Goal: Transaction & Acquisition: Obtain resource

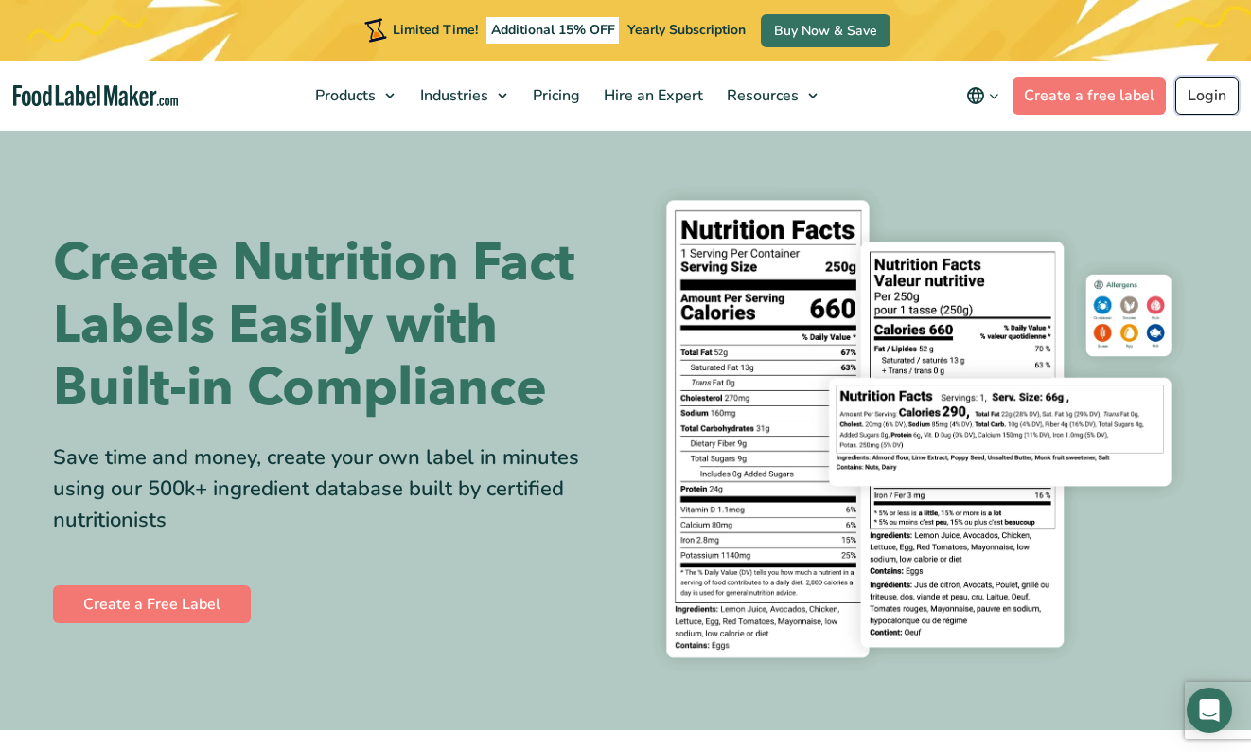
click at [1197, 97] on link "Login" at bounding box center [1207, 96] width 63 height 38
click at [1212, 103] on link "Login" at bounding box center [1207, 96] width 63 height 38
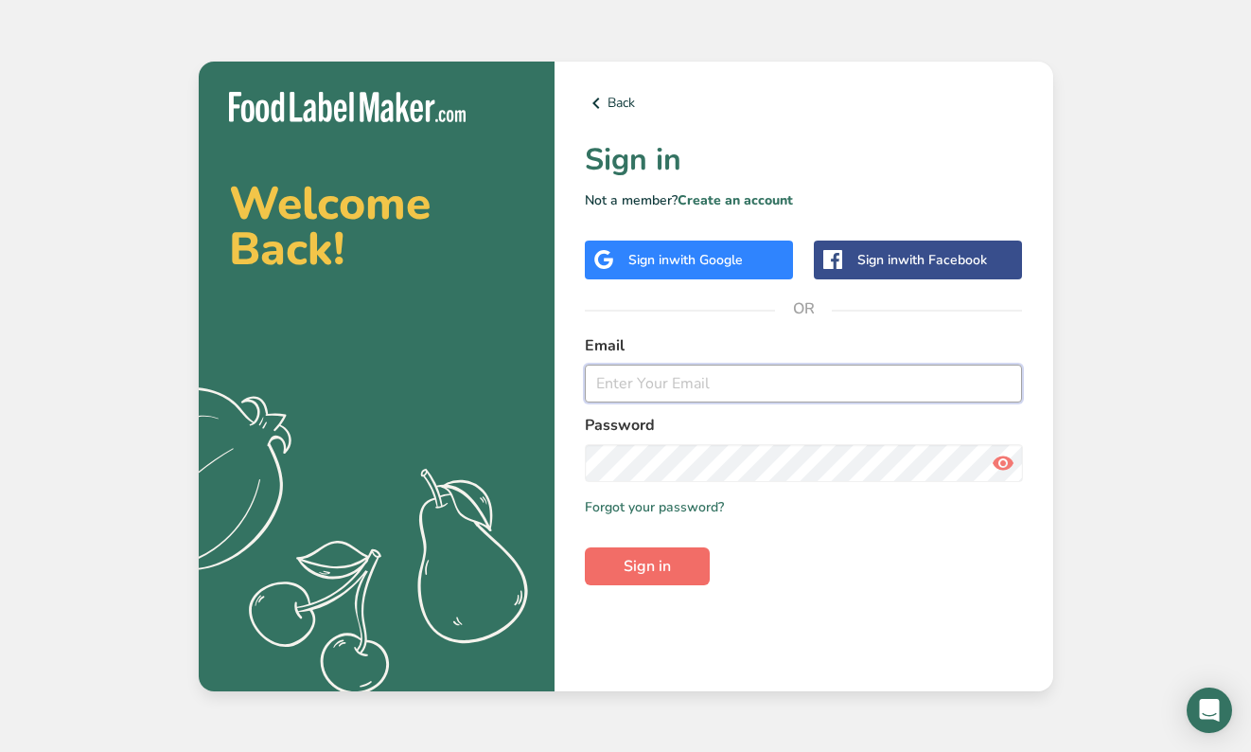
type input "[PERSON_NAME][EMAIL_ADDRESS][DOMAIN_NAME]"
click at [674, 575] on button "Sign in" at bounding box center [647, 566] width 125 height 38
click at [666, 559] on span "Sign in" at bounding box center [647, 566] width 47 height 23
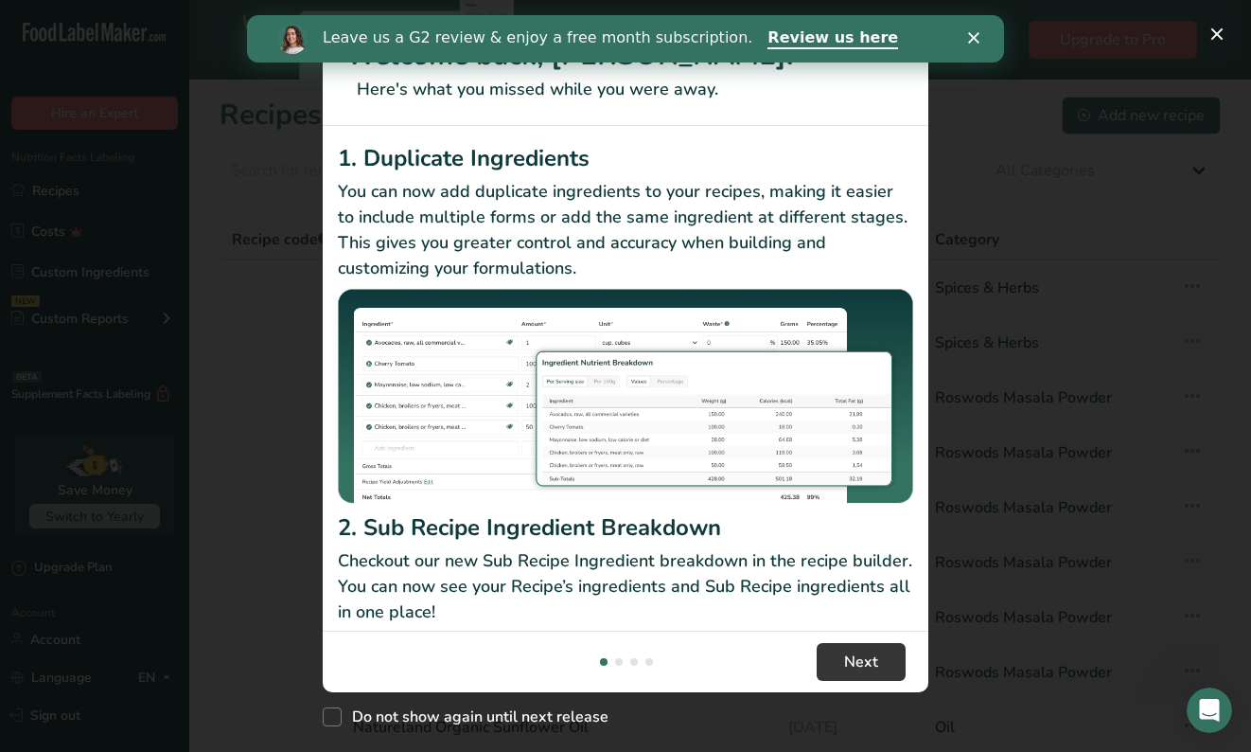
click at [975, 31] on div "Leave us a G2 review & enjoy a free month subscription. Review us here" at bounding box center [625, 39] width 757 height 32
click at [1222, 37] on button "New Features" at bounding box center [1217, 34] width 30 height 30
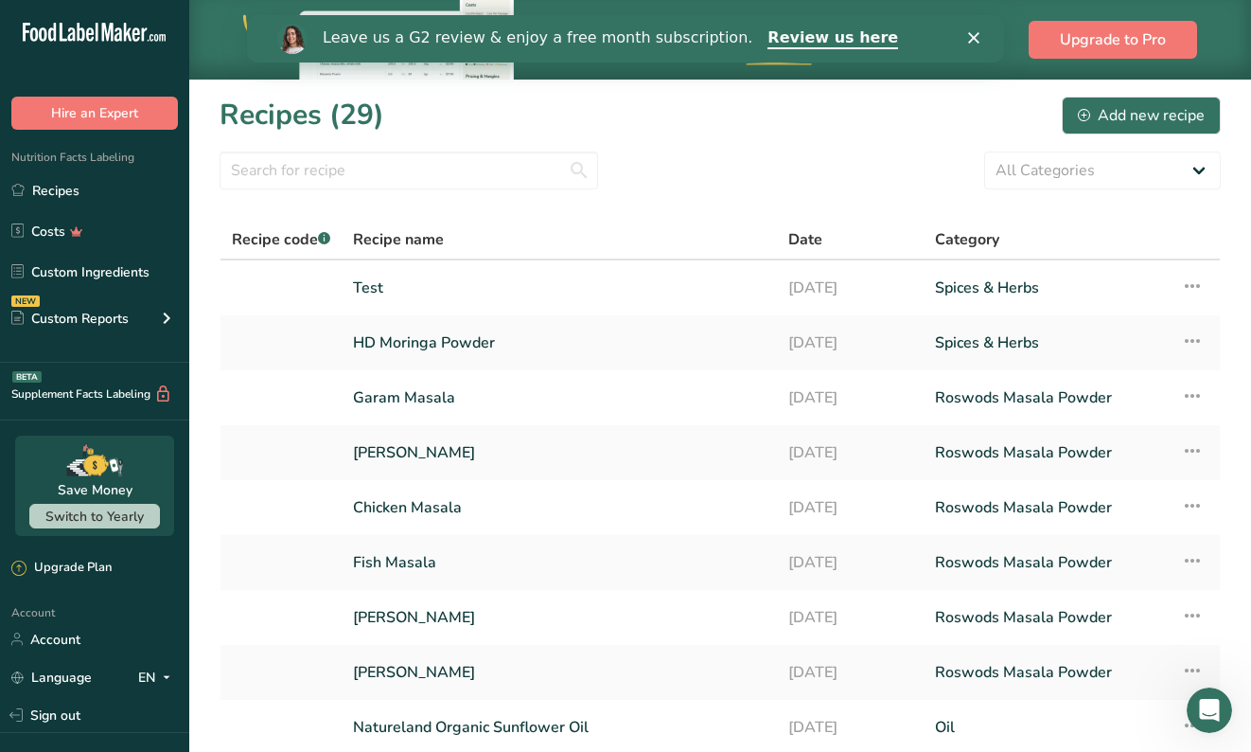
click at [983, 41] on div "Close" at bounding box center [977, 37] width 19 height 11
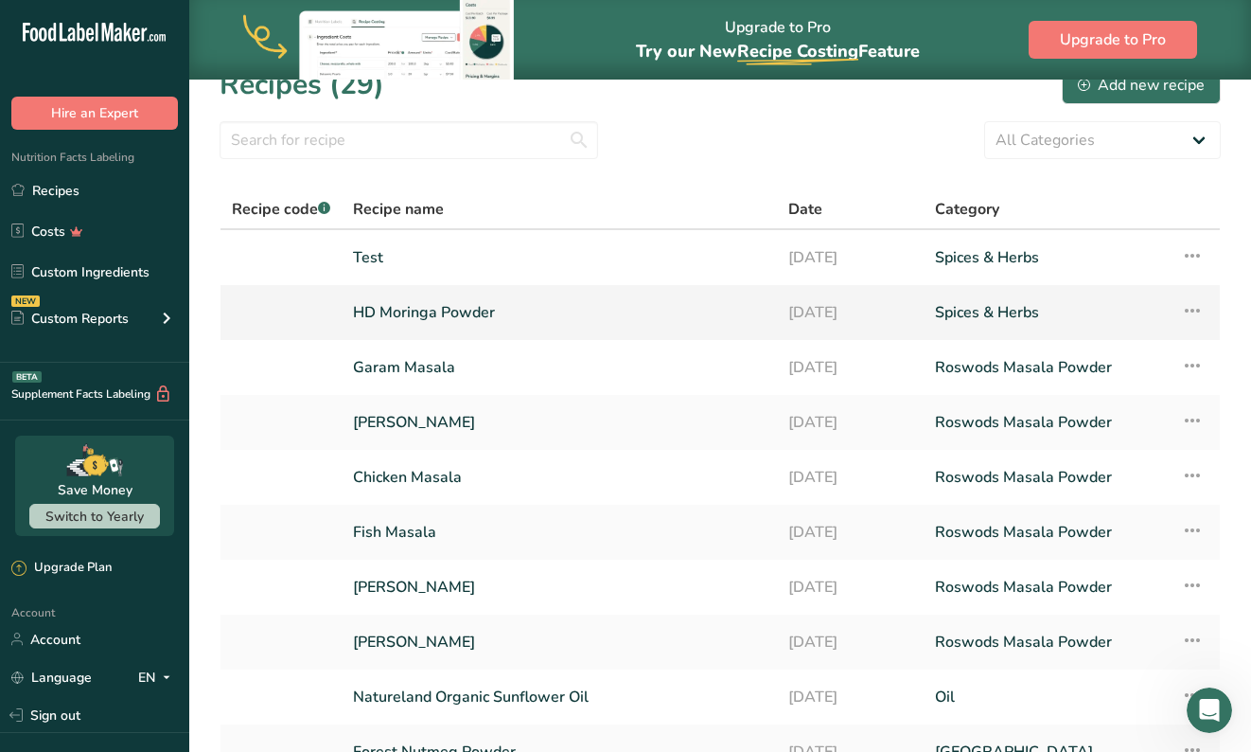
scroll to position [36, 0]
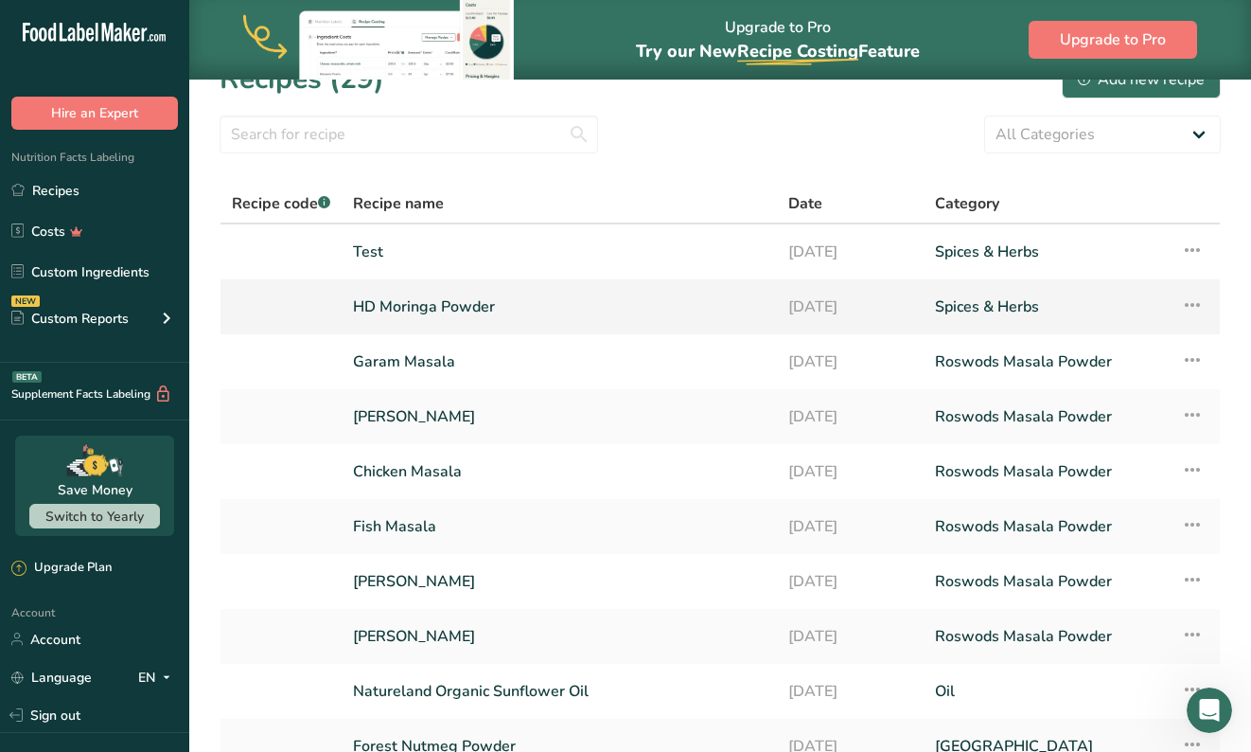
click at [450, 309] on link "HD Moringa Powder" at bounding box center [559, 307] width 413 height 40
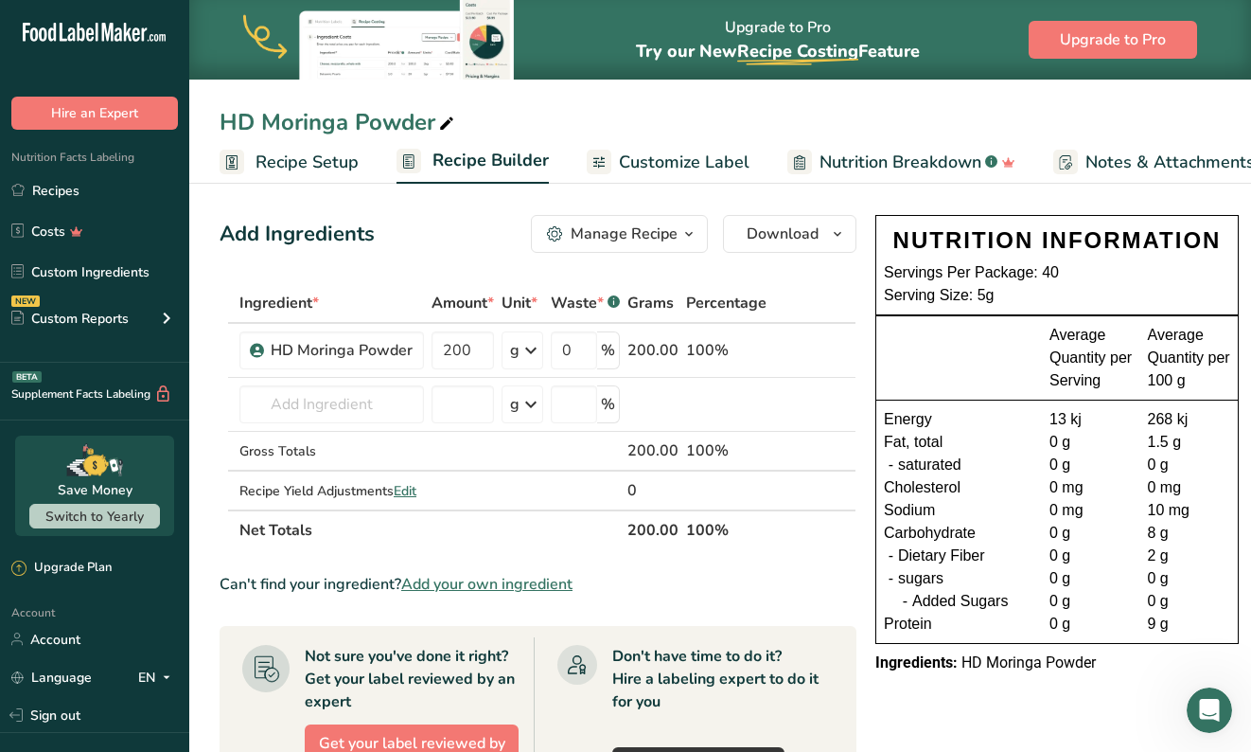
click at [704, 171] on span "Customize Label" at bounding box center [684, 163] width 131 height 26
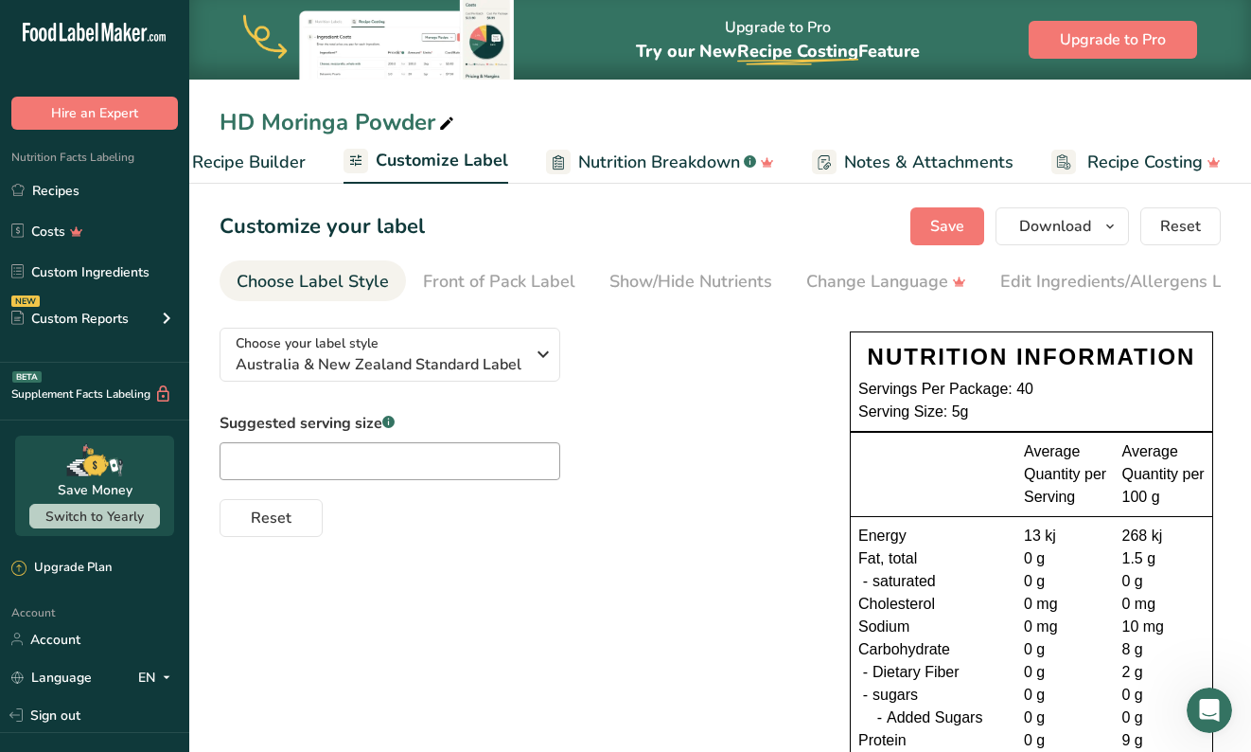
scroll to position [0, 240]
click at [529, 348] on div "Choose your label style [GEOGRAPHIC_DATA] & New Zealand Standard Label" at bounding box center [387, 354] width 303 height 43
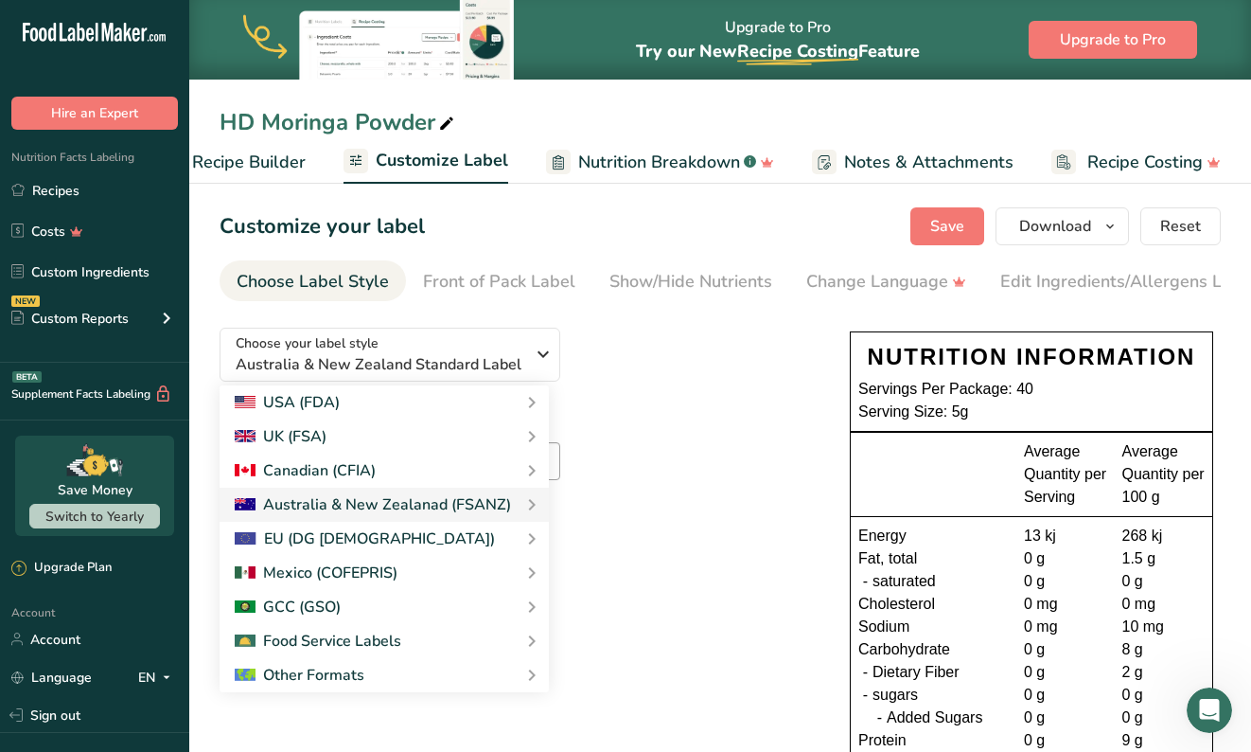
click at [665, 402] on div "Choose your label style [GEOGRAPHIC_DATA] & New Zealand Standard Label USA (FDA…" at bounding box center [516, 424] width 593 height 224
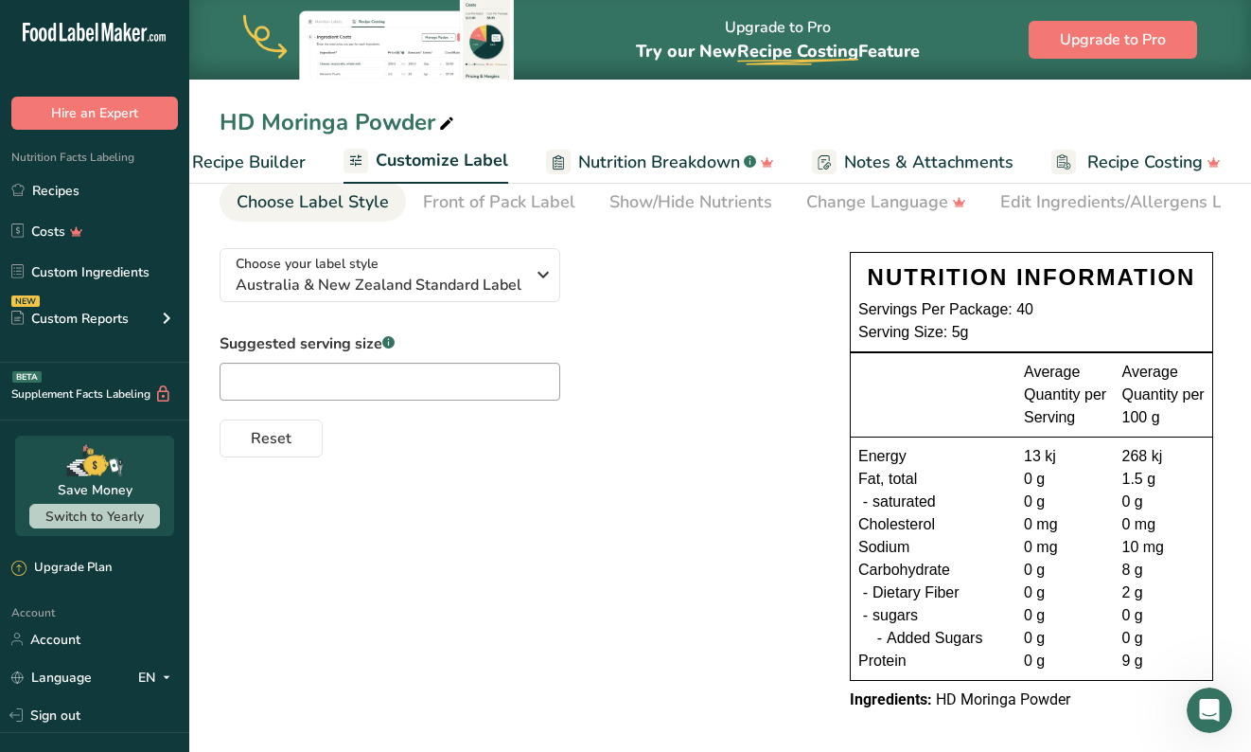
scroll to position [93, 0]
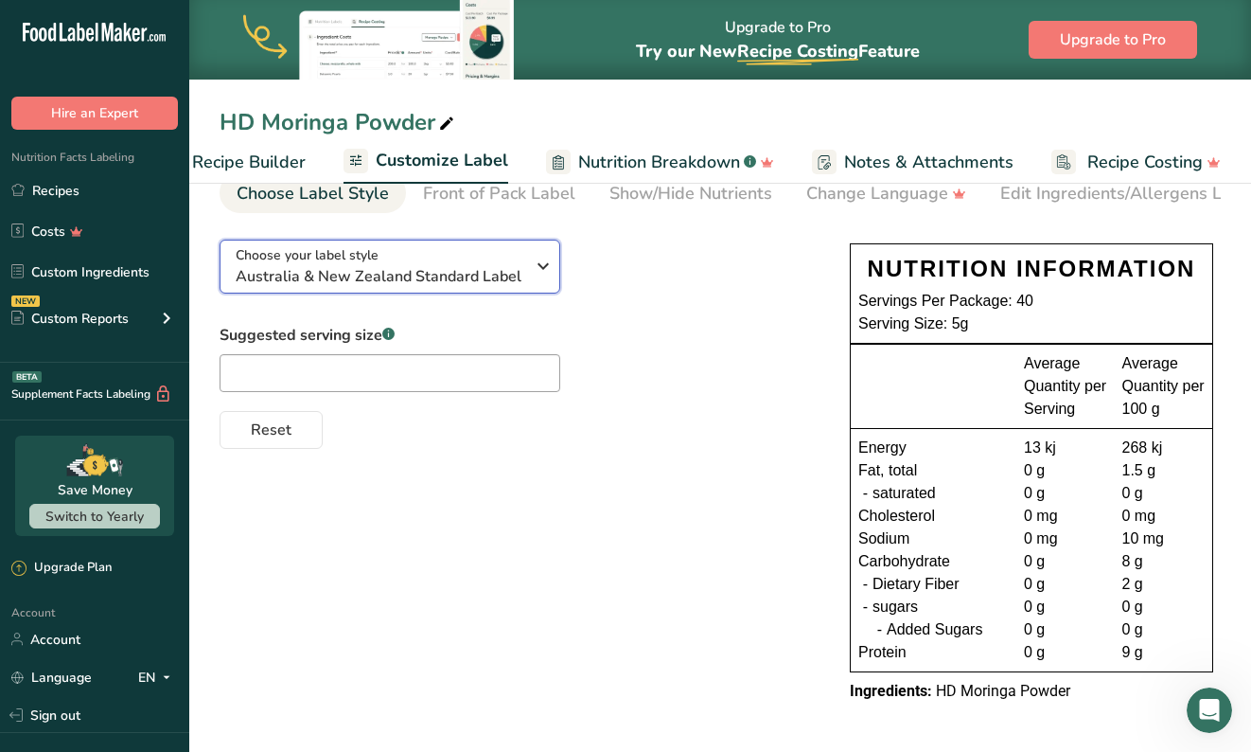
click at [540, 278] on icon "button" at bounding box center [543, 266] width 23 height 34
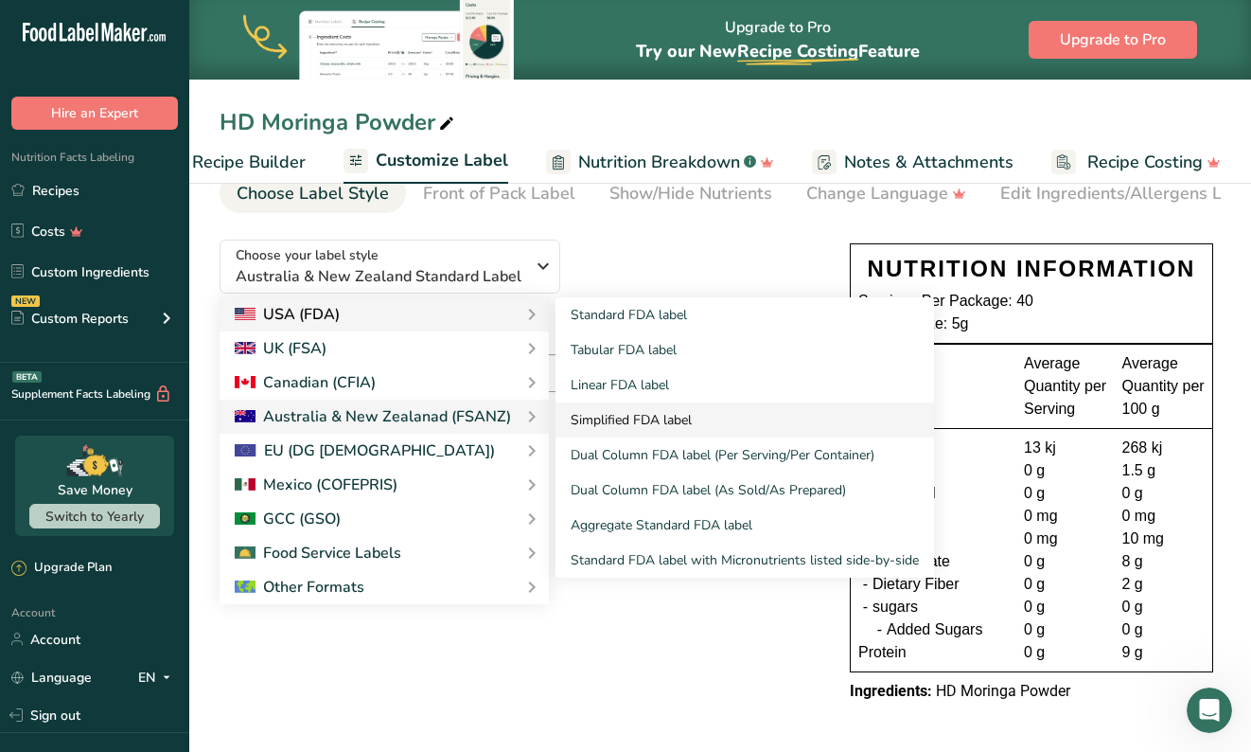
click at [663, 416] on link "Simplified FDA label" at bounding box center [745, 419] width 379 height 35
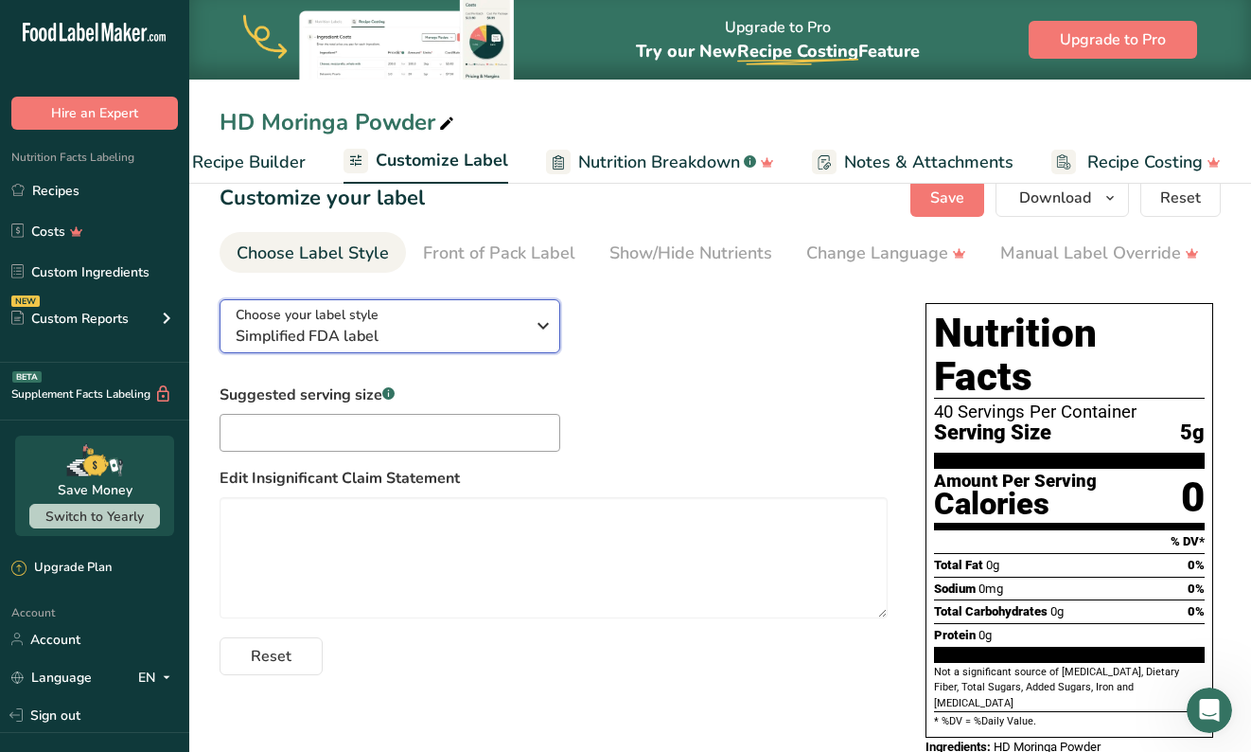
click at [543, 327] on icon "button" at bounding box center [543, 326] width 23 height 34
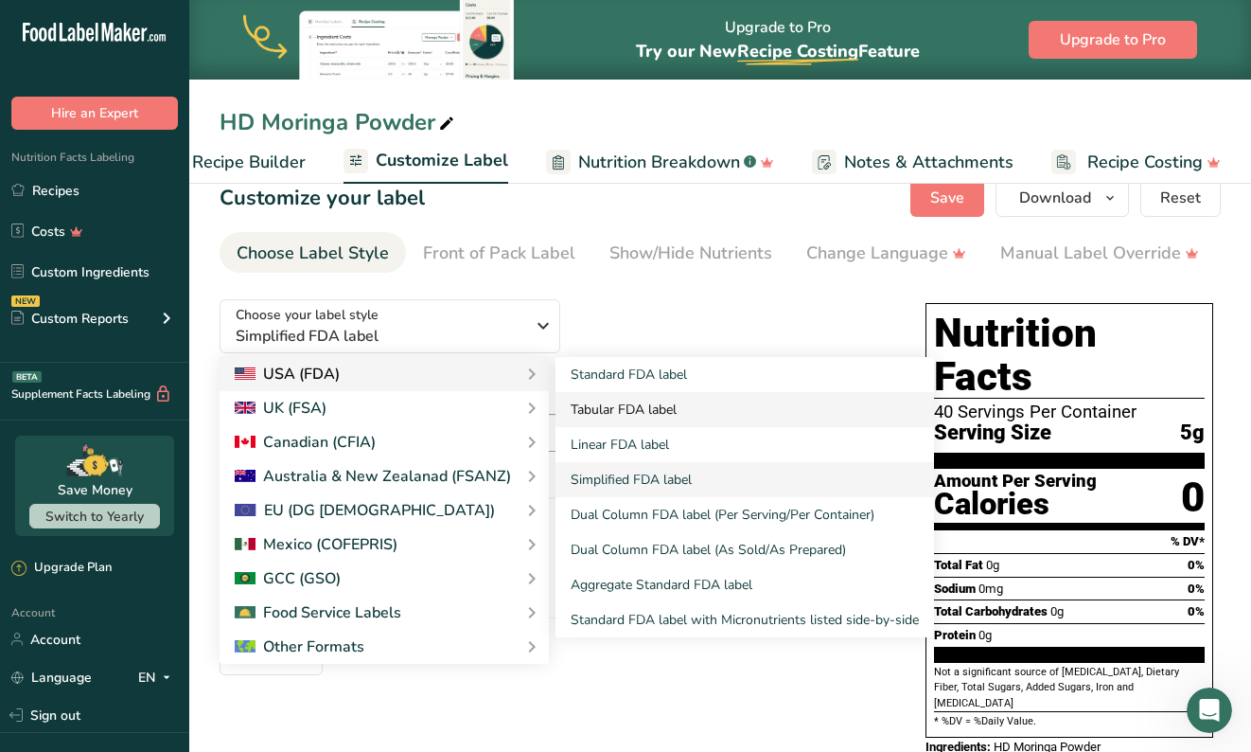
click at [629, 413] on link "Tabular FDA label" at bounding box center [745, 409] width 379 height 35
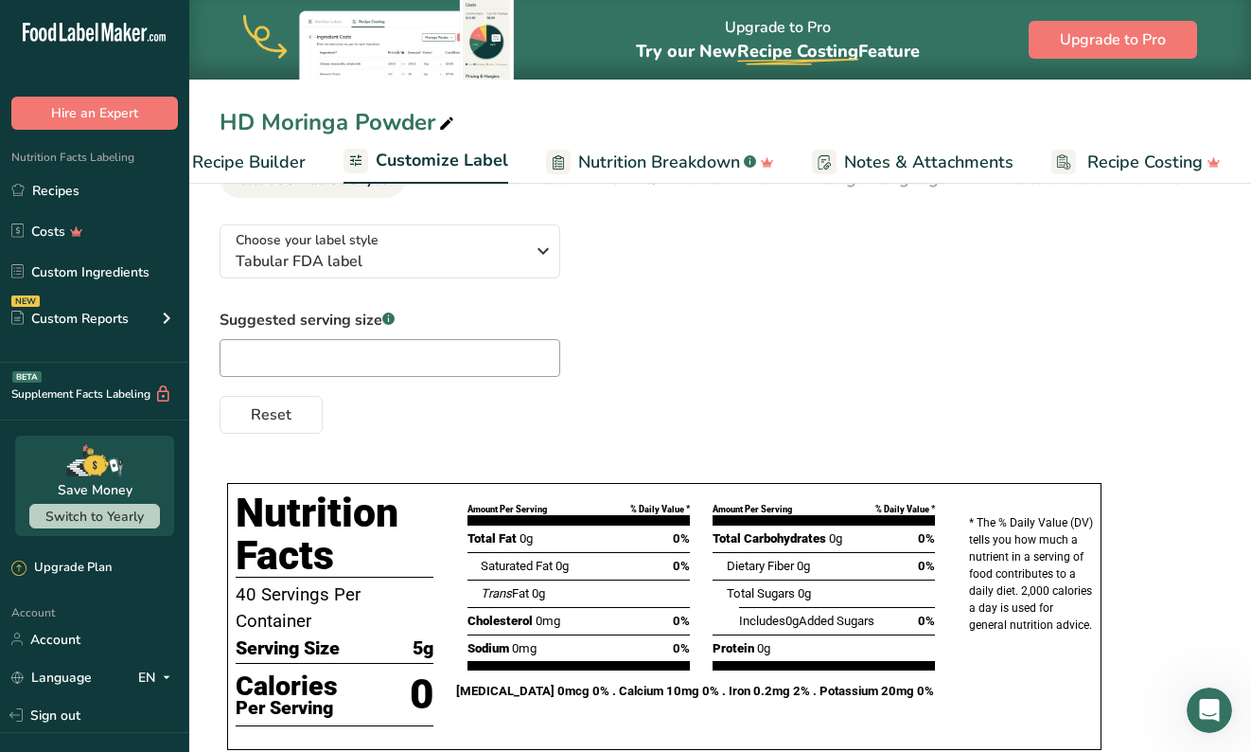
scroll to position [146, 0]
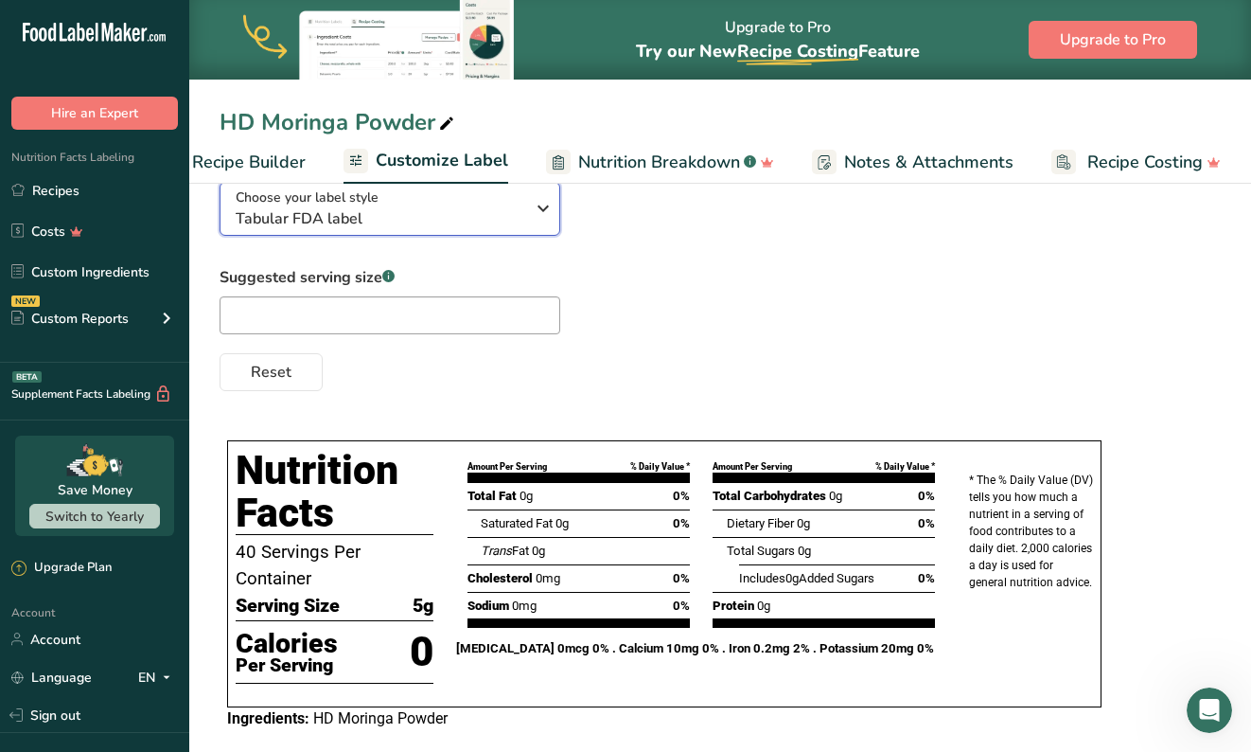
click at [551, 206] on icon "button" at bounding box center [543, 208] width 23 height 34
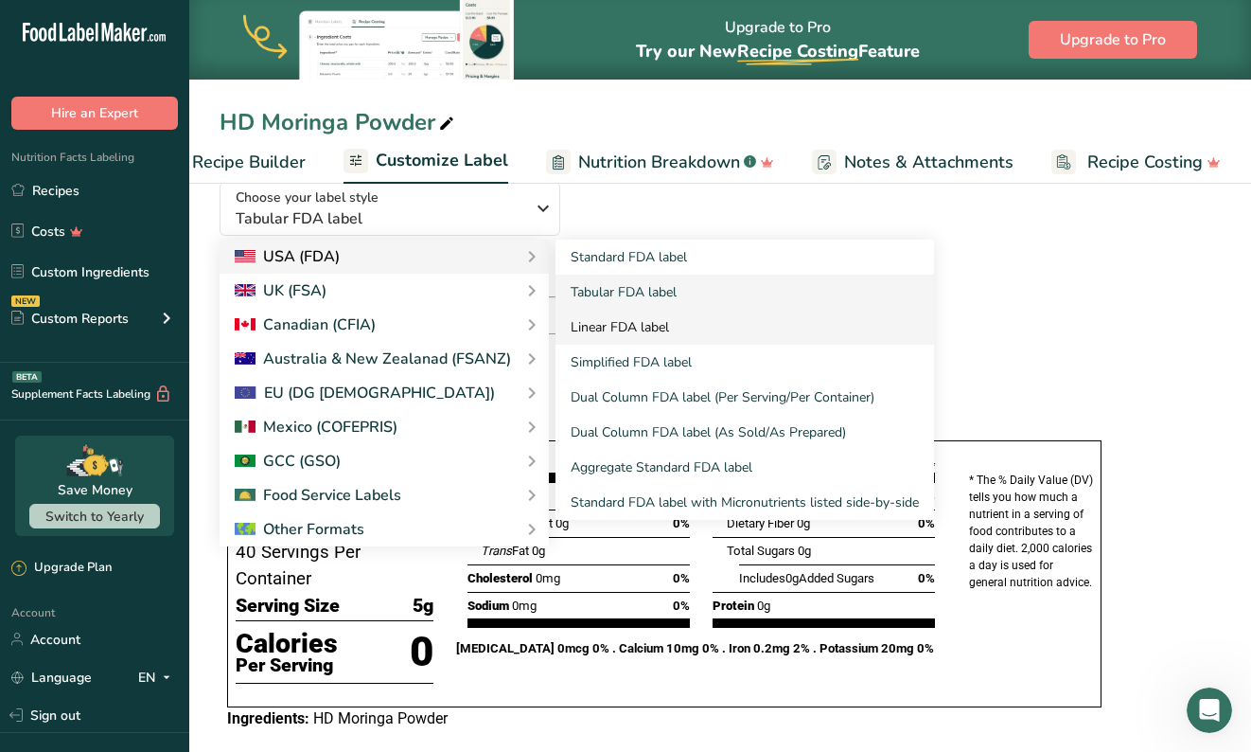
click at [653, 325] on link "Linear FDA label" at bounding box center [745, 327] width 379 height 35
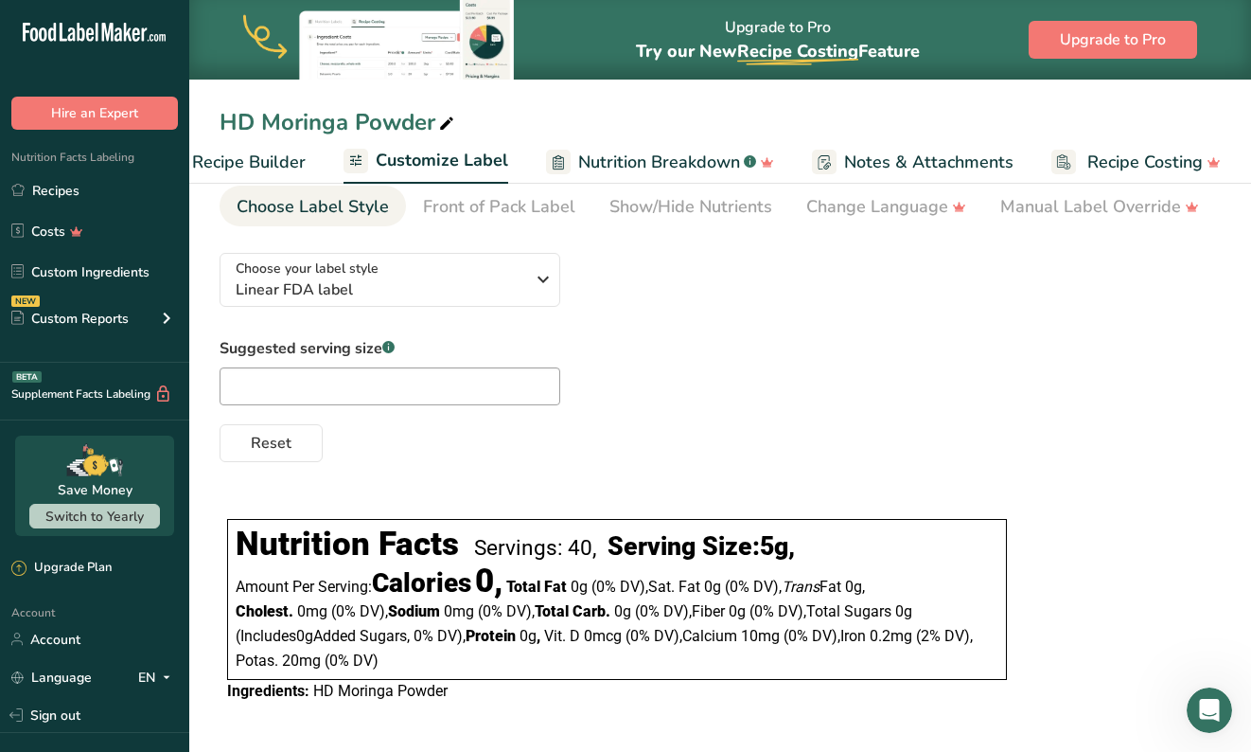
scroll to position [80, 0]
click at [522, 275] on div "Choose your label style Linear FDA label" at bounding box center [380, 279] width 289 height 43
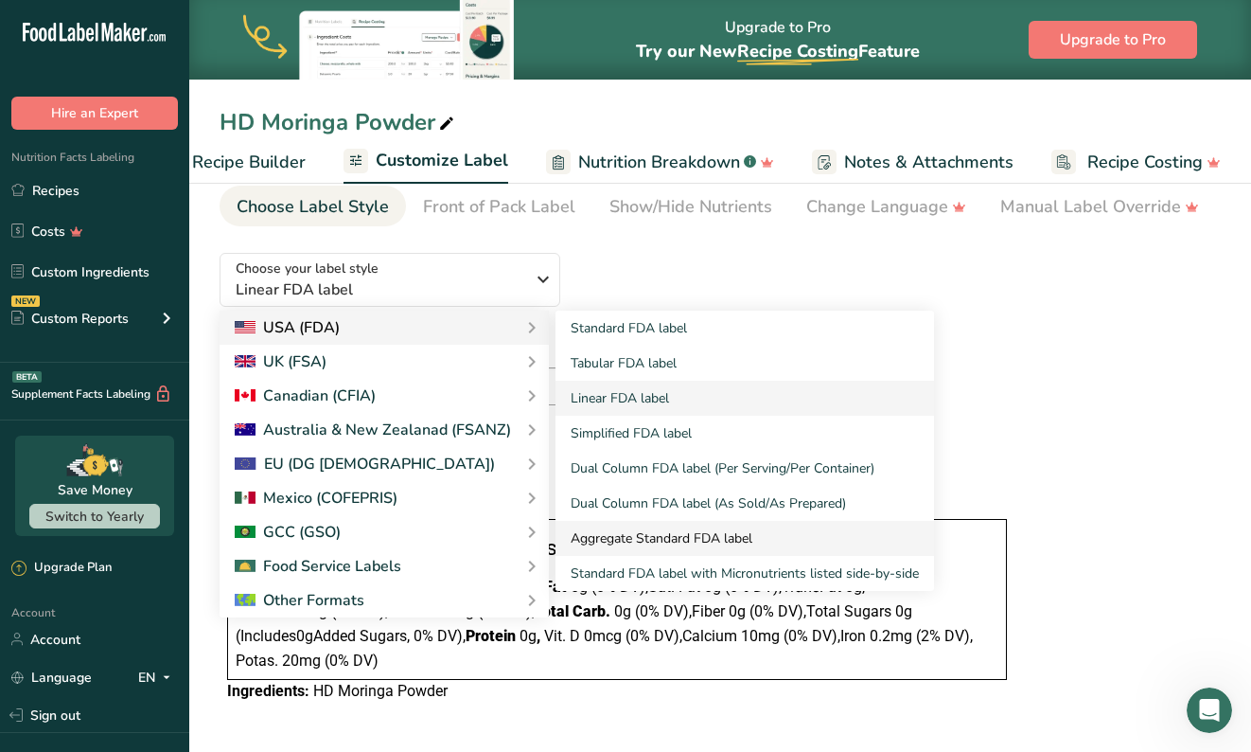
click at [674, 534] on link "Aggregate Standard FDA label" at bounding box center [745, 538] width 379 height 35
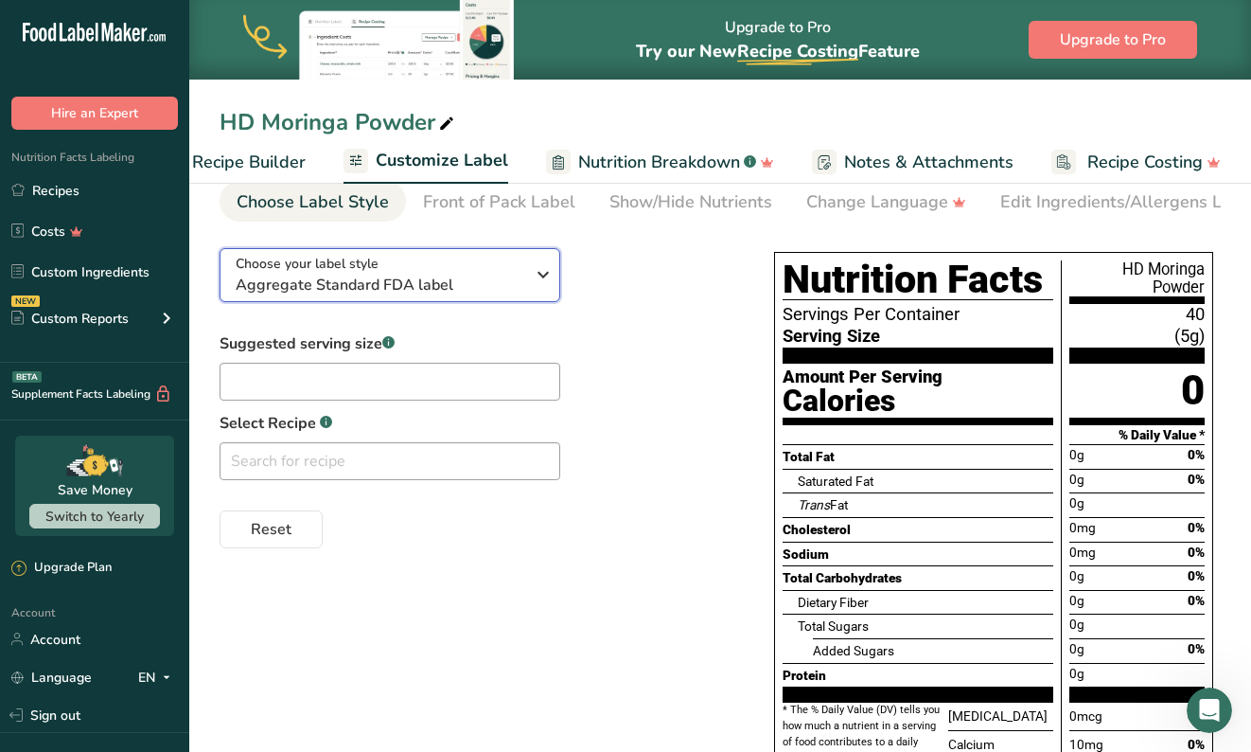
click at [519, 275] on div "Choose your label style Aggregate Standard FDA label" at bounding box center [380, 275] width 289 height 43
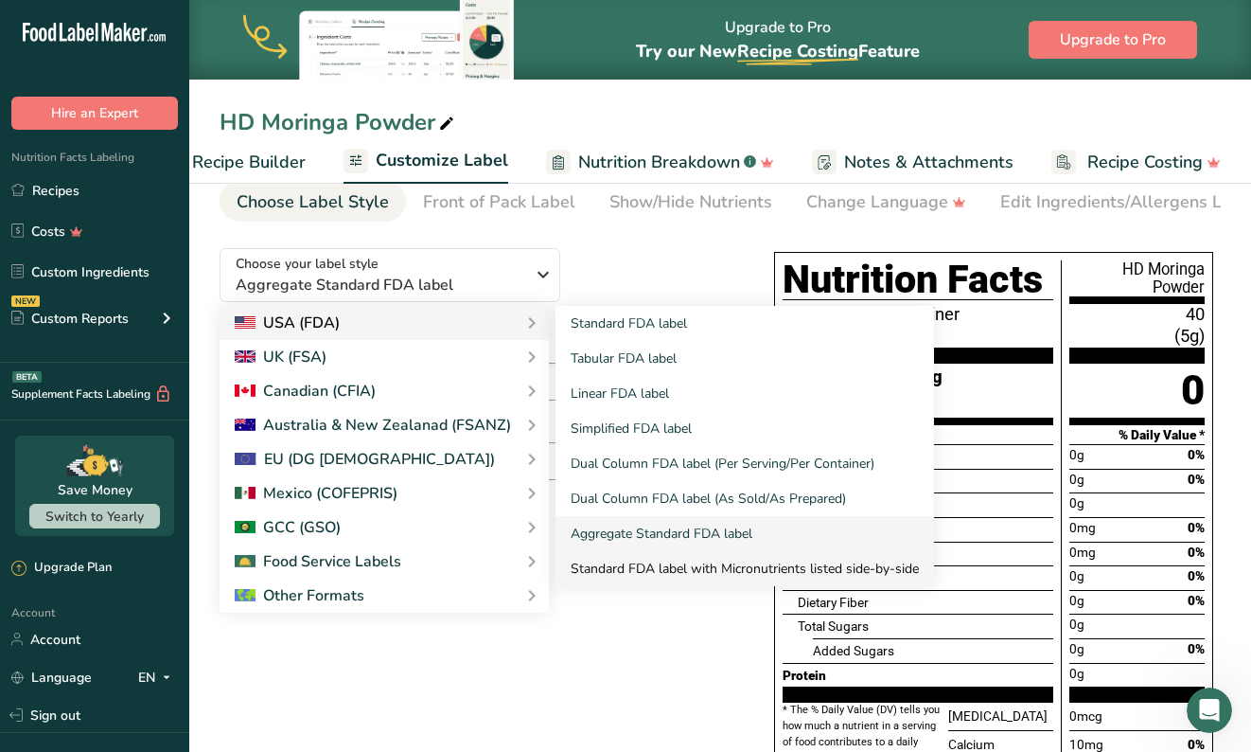
click at [660, 575] on link "Standard FDA label with Micronutrients listed side-by-side" at bounding box center [745, 568] width 379 height 35
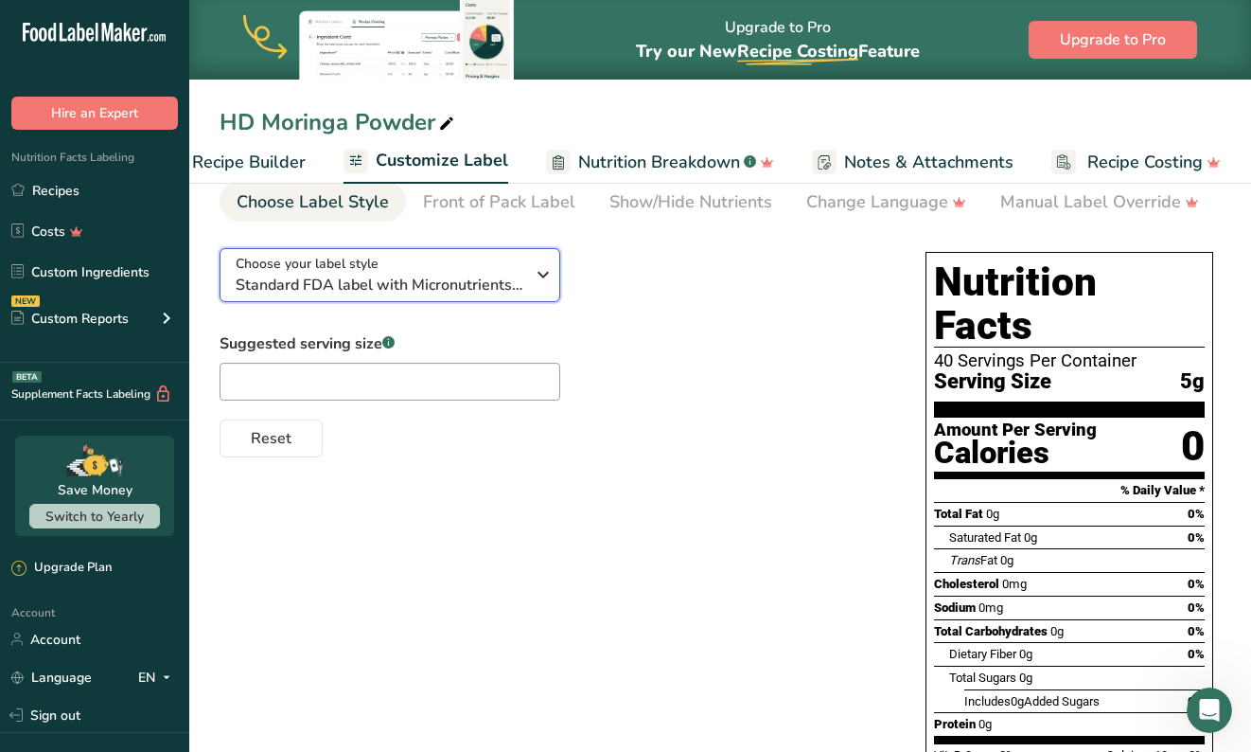
click at [521, 266] on div "Choose your label style Standard FDA label with Micronutrients listed side-by-s…" at bounding box center [380, 275] width 289 height 43
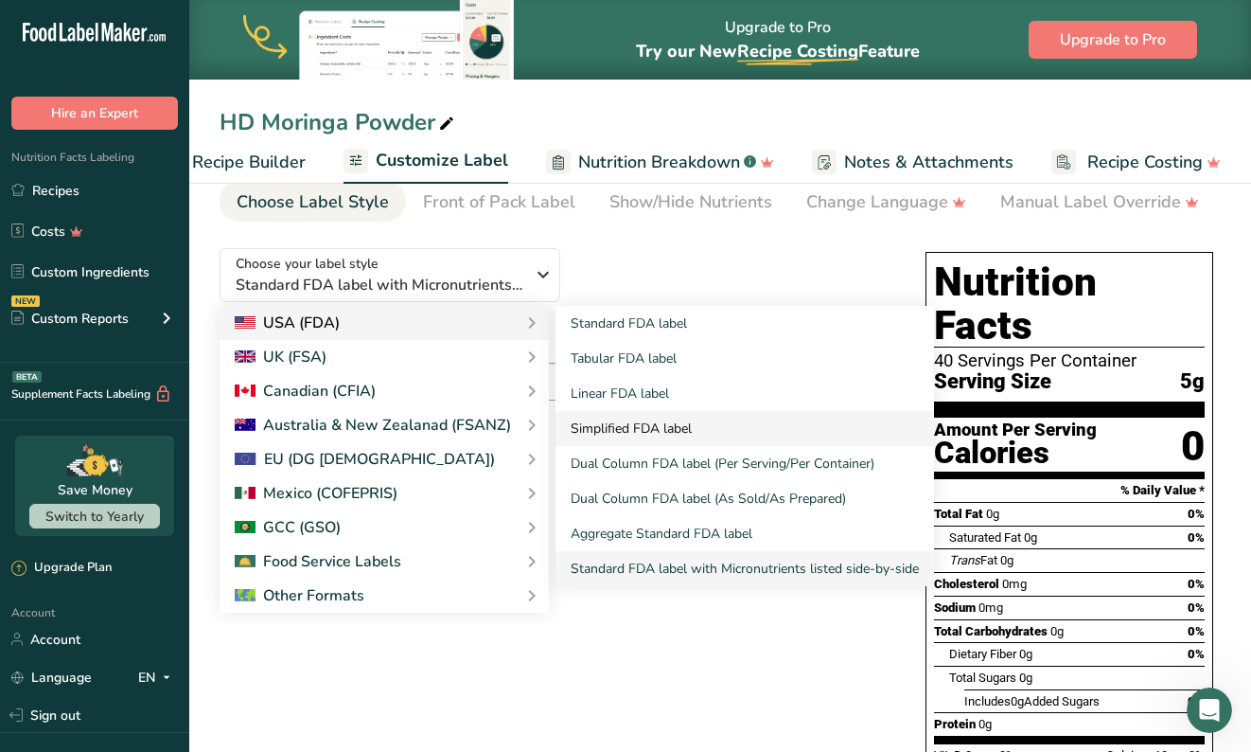
click at [646, 443] on link "Simplified FDA label" at bounding box center [745, 428] width 379 height 35
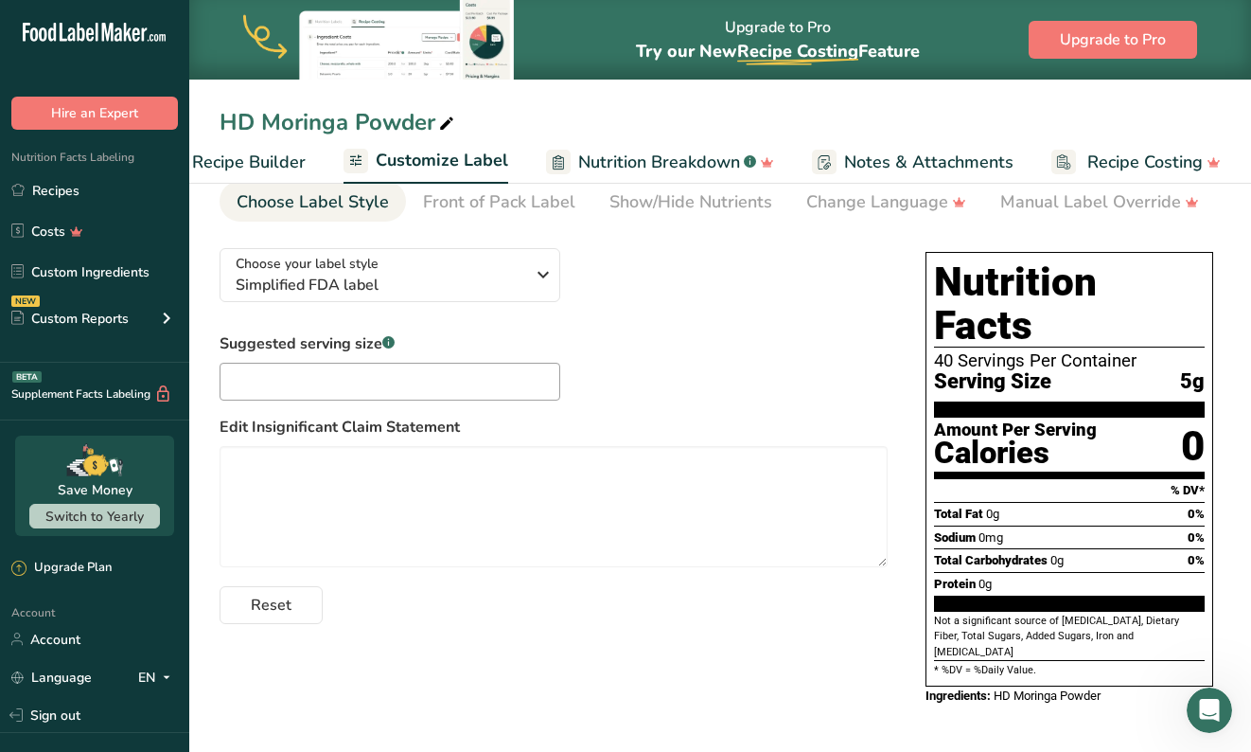
scroll to position [28, 0]
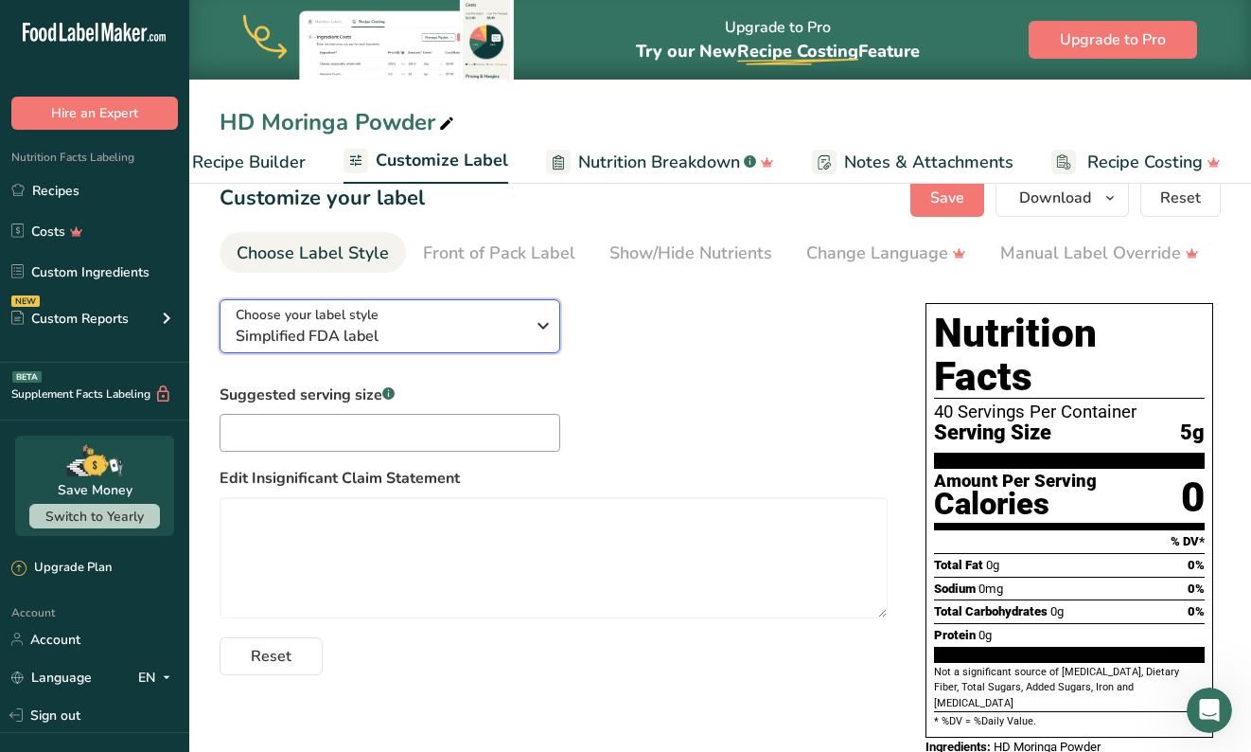
click at [471, 322] on div "Choose your label style Simplified FDA label" at bounding box center [380, 326] width 289 height 43
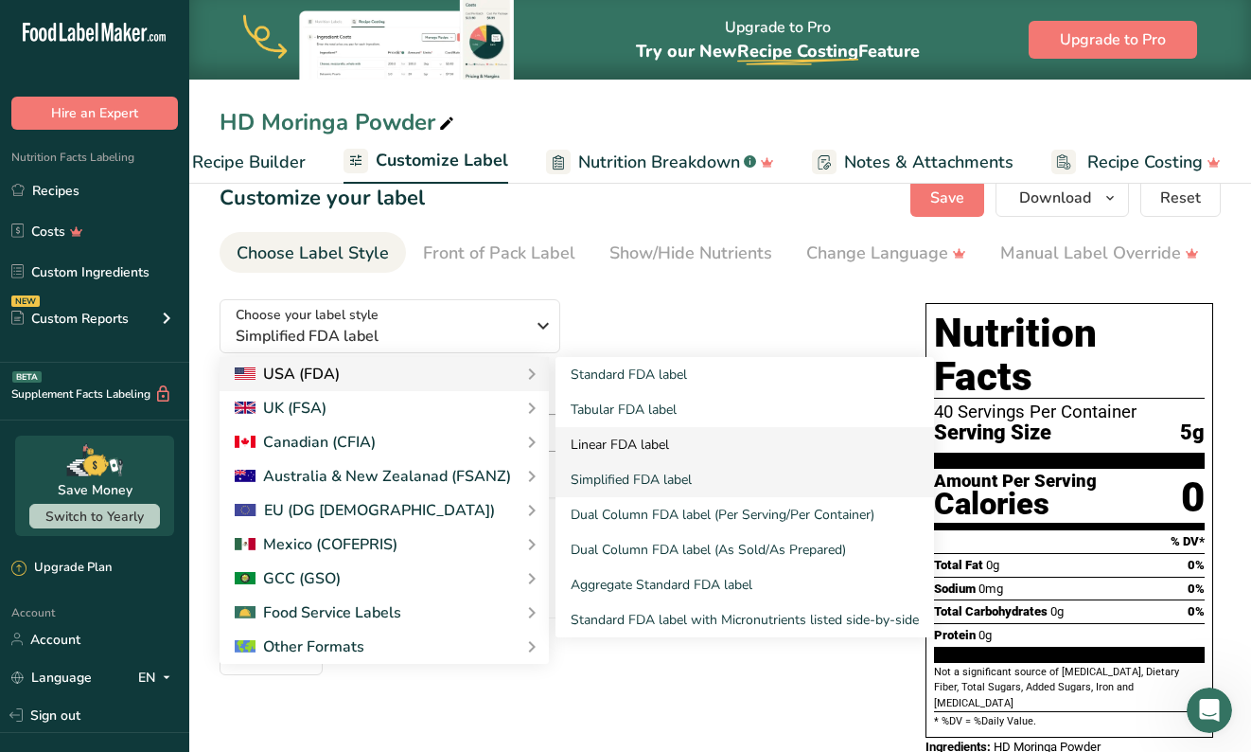
click at [683, 452] on link "Linear FDA label" at bounding box center [745, 444] width 379 height 35
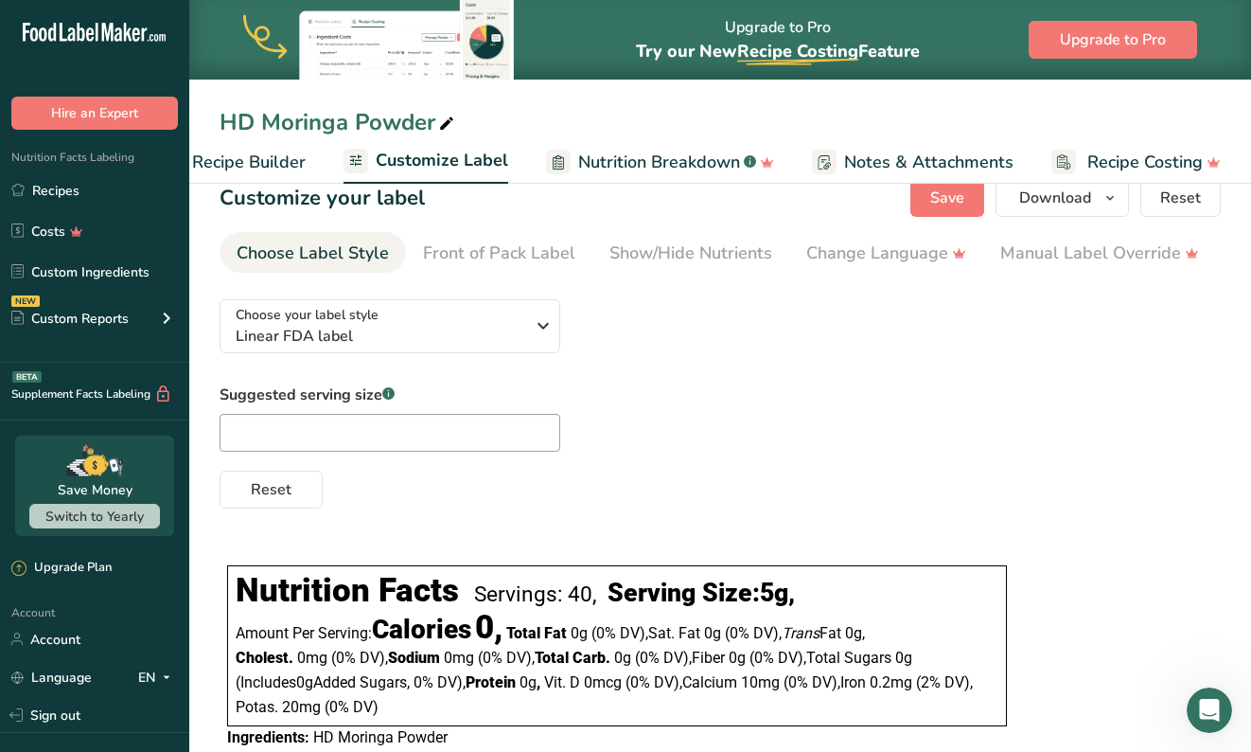
scroll to position [80, 0]
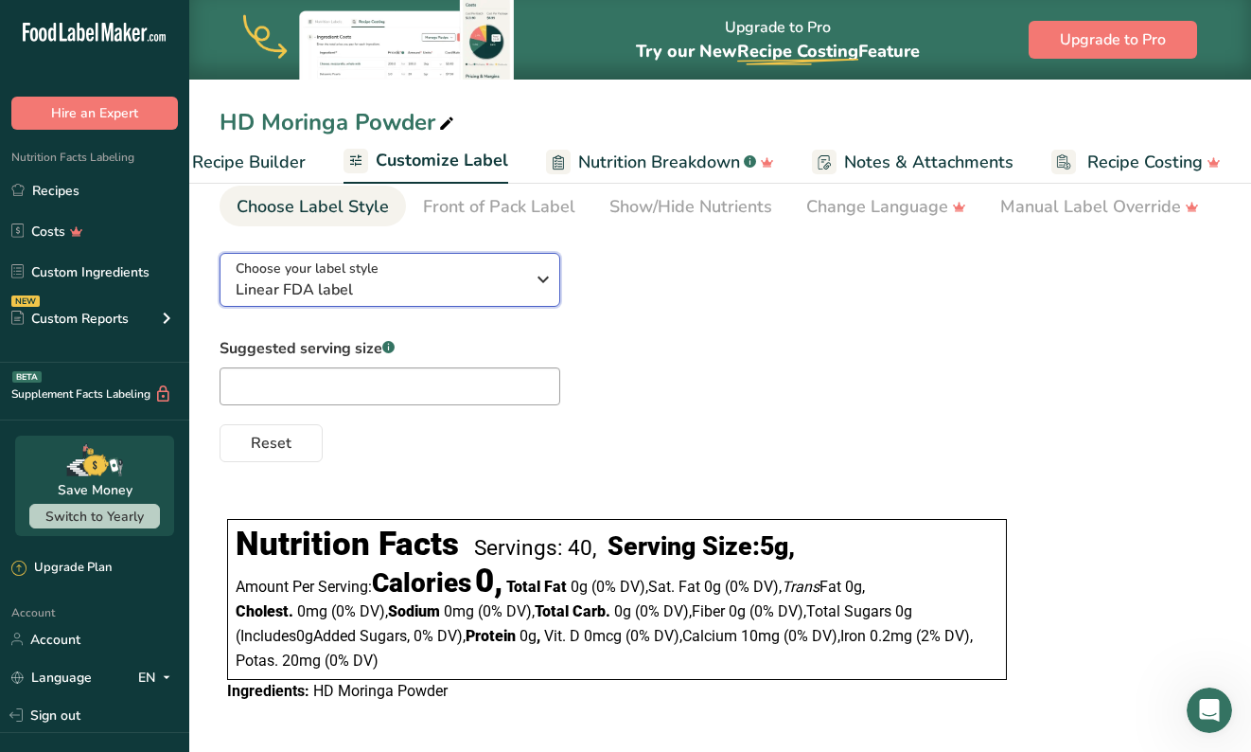
click at [483, 298] on span "Linear FDA label" at bounding box center [380, 289] width 289 height 23
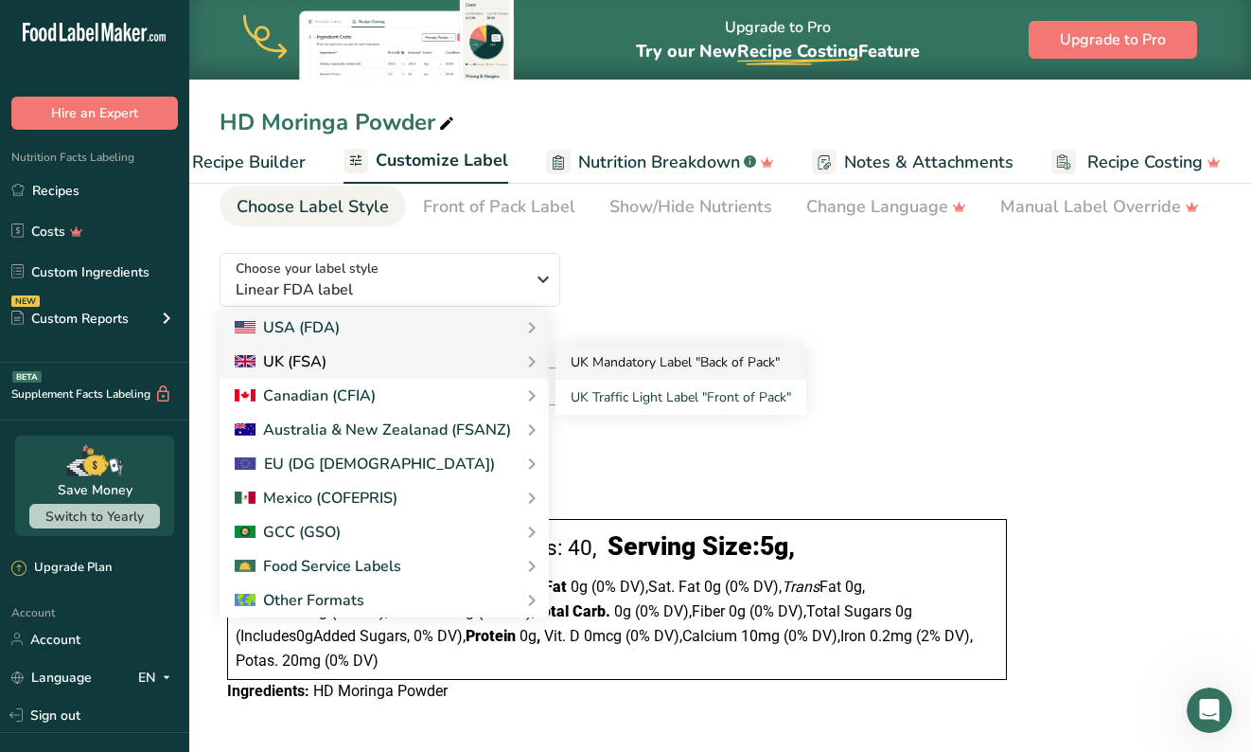
click at [625, 372] on link "UK Mandatory Label "Back of Pack"" at bounding box center [681, 362] width 251 height 35
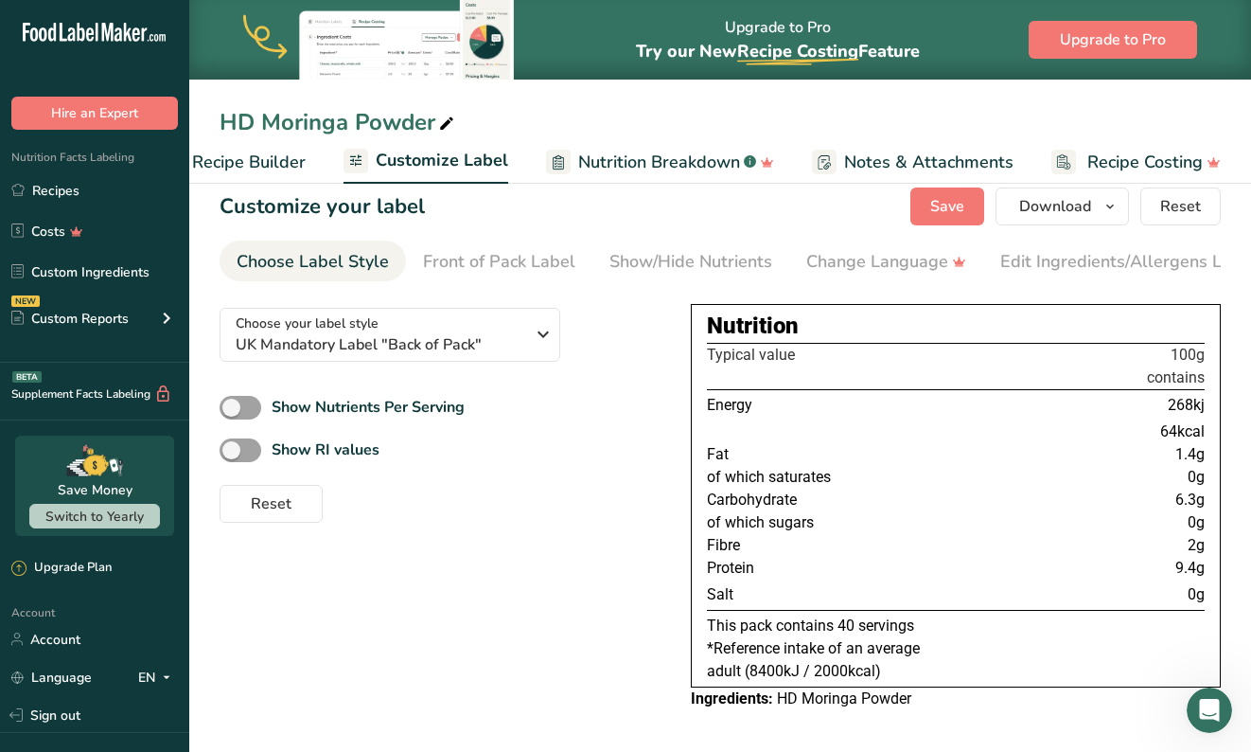
scroll to position [25, 0]
click at [258, 406] on span at bounding box center [241, 408] width 42 height 24
click at [232, 406] on input "Show Nutrients Per Serving" at bounding box center [226, 407] width 12 height 12
checkbox input "true"
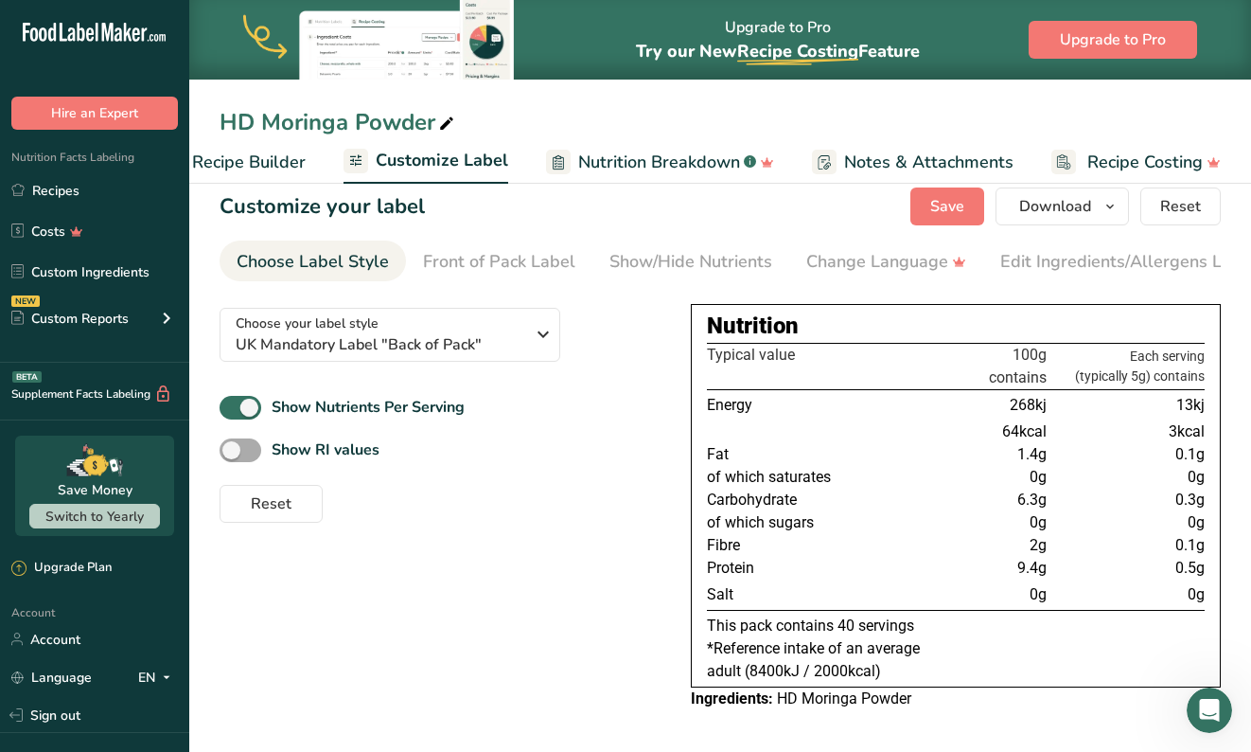
click at [227, 456] on span at bounding box center [241, 450] width 42 height 24
click at [227, 456] on input "Show RI values" at bounding box center [226, 450] width 12 height 12
checkbox input "true"
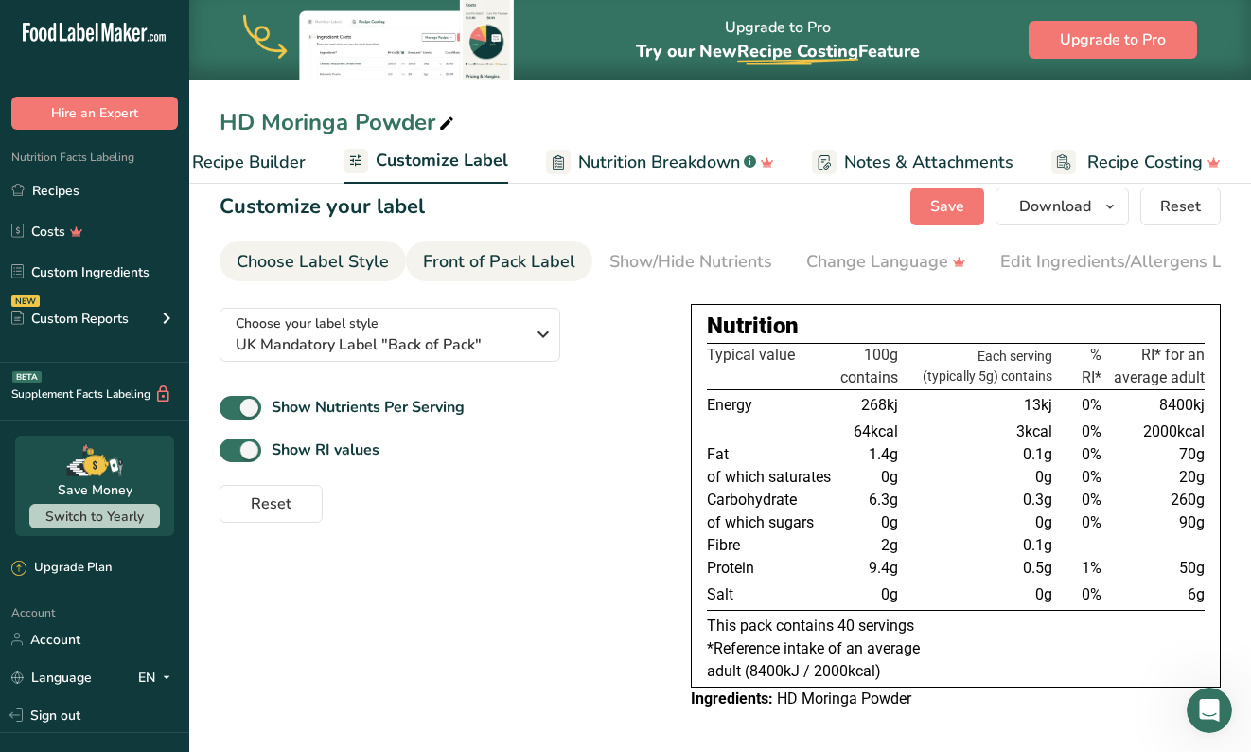
click at [493, 257] on div "Front of Pack Label" at bounding box center [499, 262] width 152 height 26
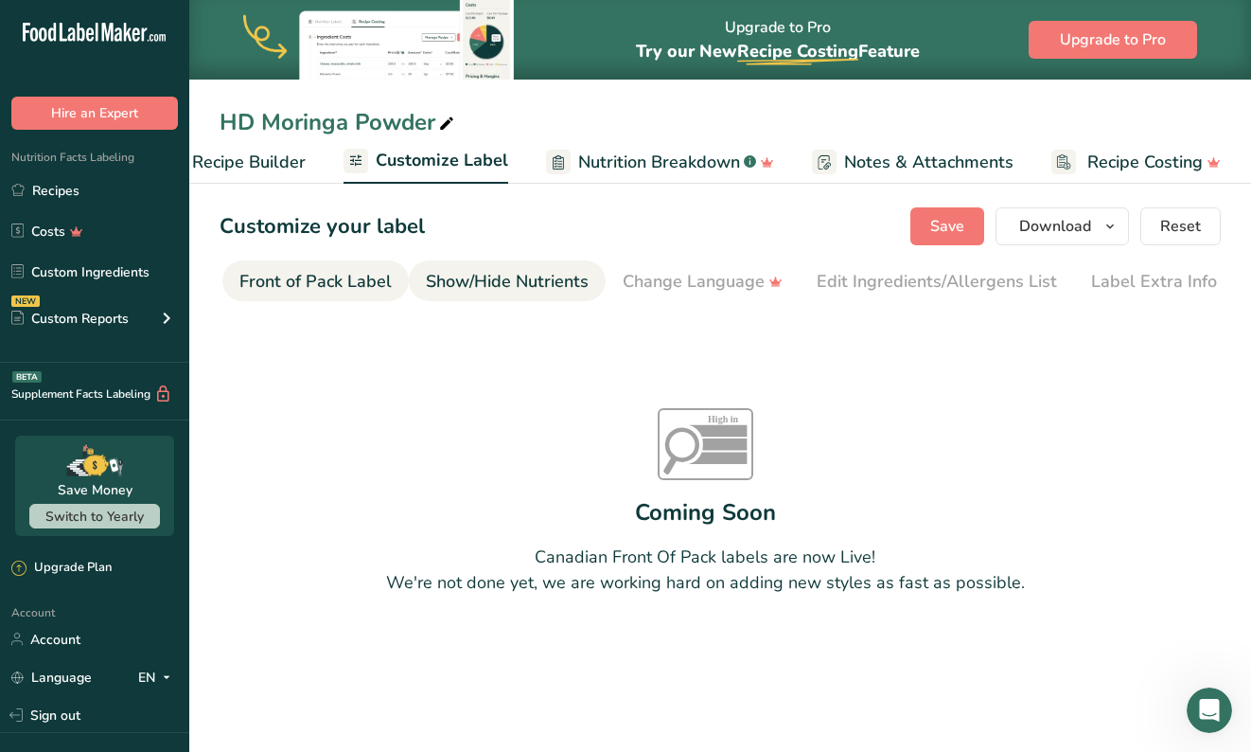
click at [544, 287] on div "Show/Hide Nutrients" at bounding box center [507, 282] width 163 height 26
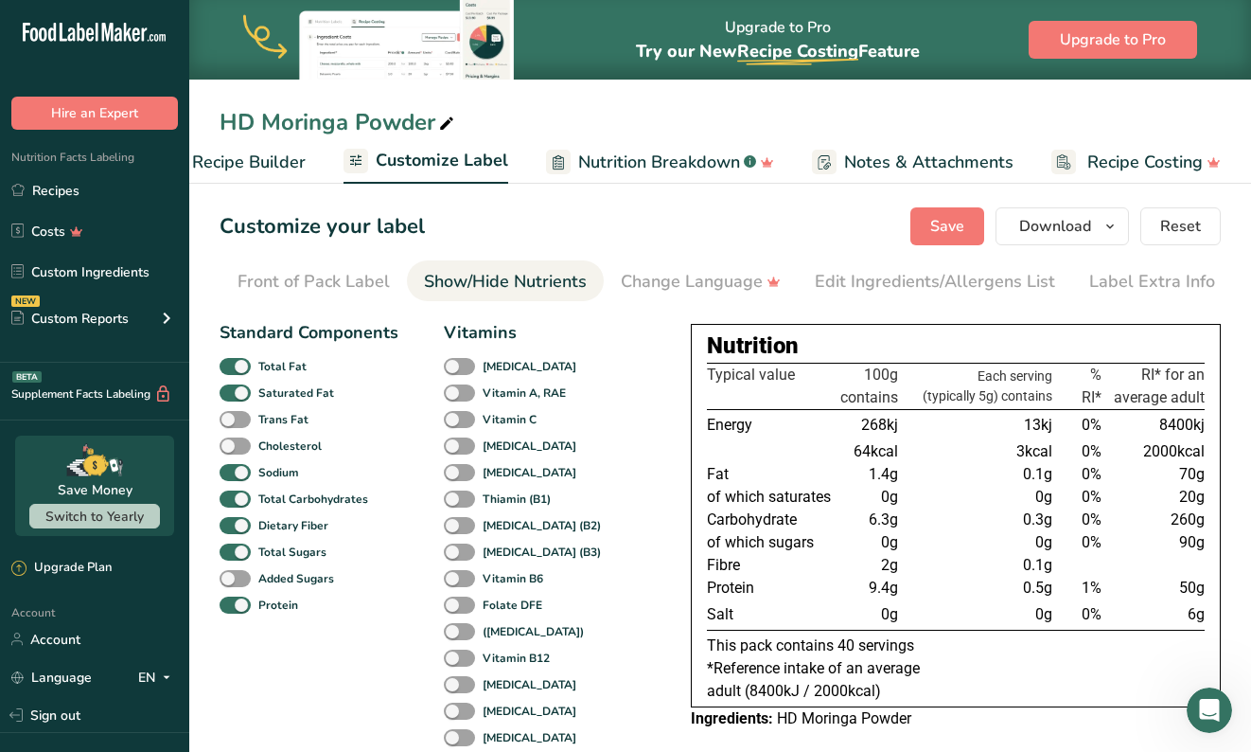
click at [458, 384] on div "Vitamin A, RAE" at bounding box center [464, 393] width 41 height 27
click at [475, 427] on span "Vitamin C" at bounding box center [506, 419] width 62 height 17
click at [456, 425] on input "Vitamin C" at bounding box center [450, 419] width 12 height 12
checkbox input "true"
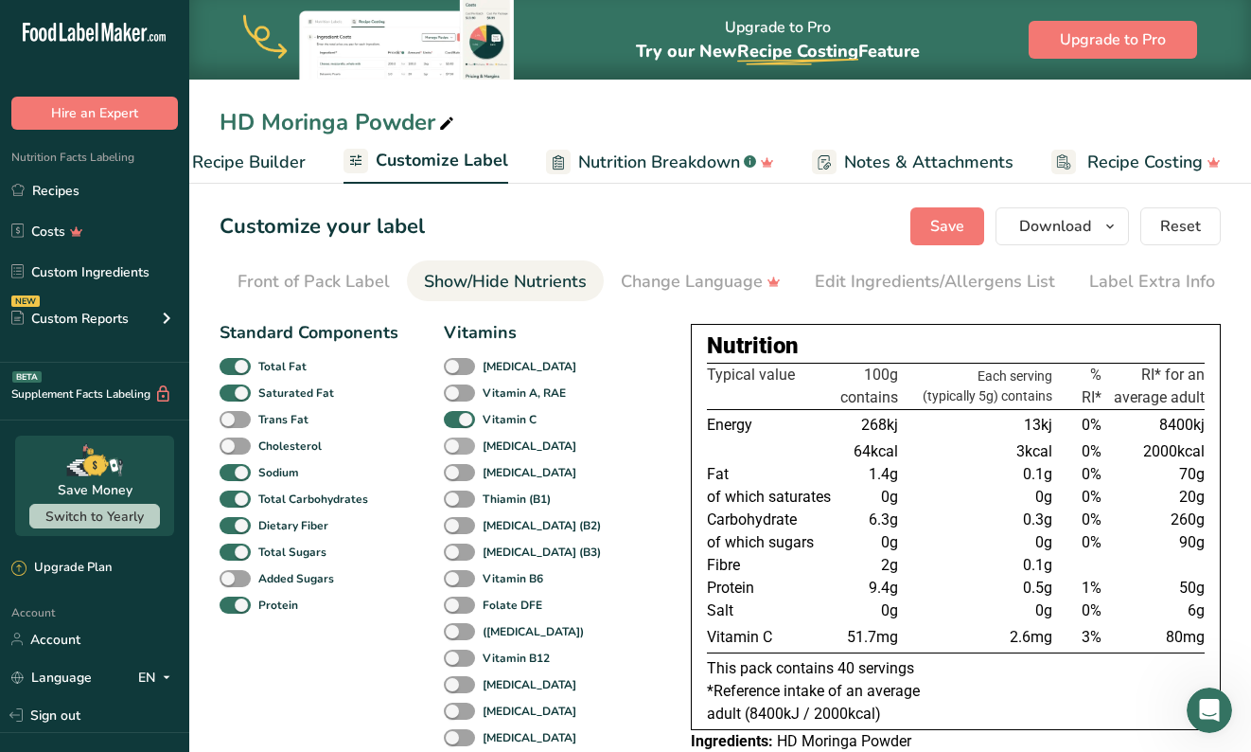
click at [459, 455] on span at bounding box center [459, 446] width 31 height 18
click at [456, 452] on input "[MEDICAL_DATA]" at bounding box center [450, 445] width 12 height 12
checkbox input "true"
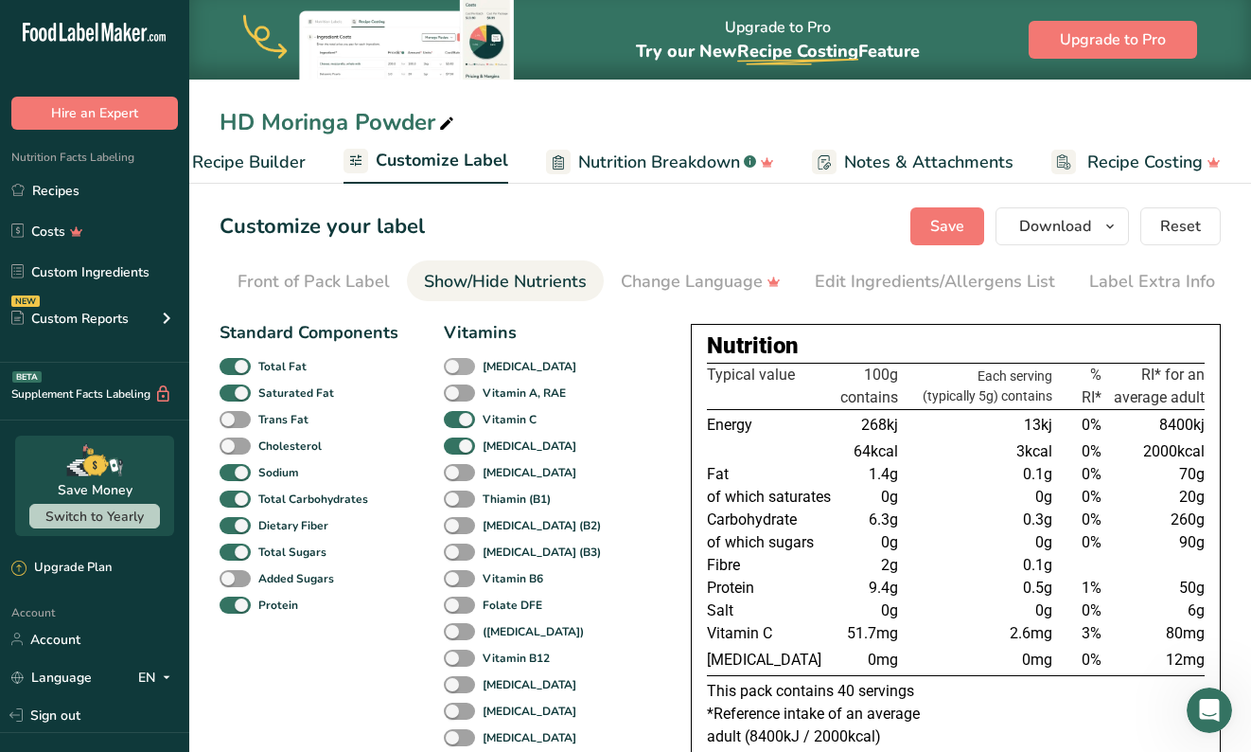
click at [449, 368] on span at bounding box center [459, 367] width 31 height 18
click at [449, 368] on input "[MEDICAL_DATA]" at bounding box center [450, 366] width 12 height 12
checkbox input "true"
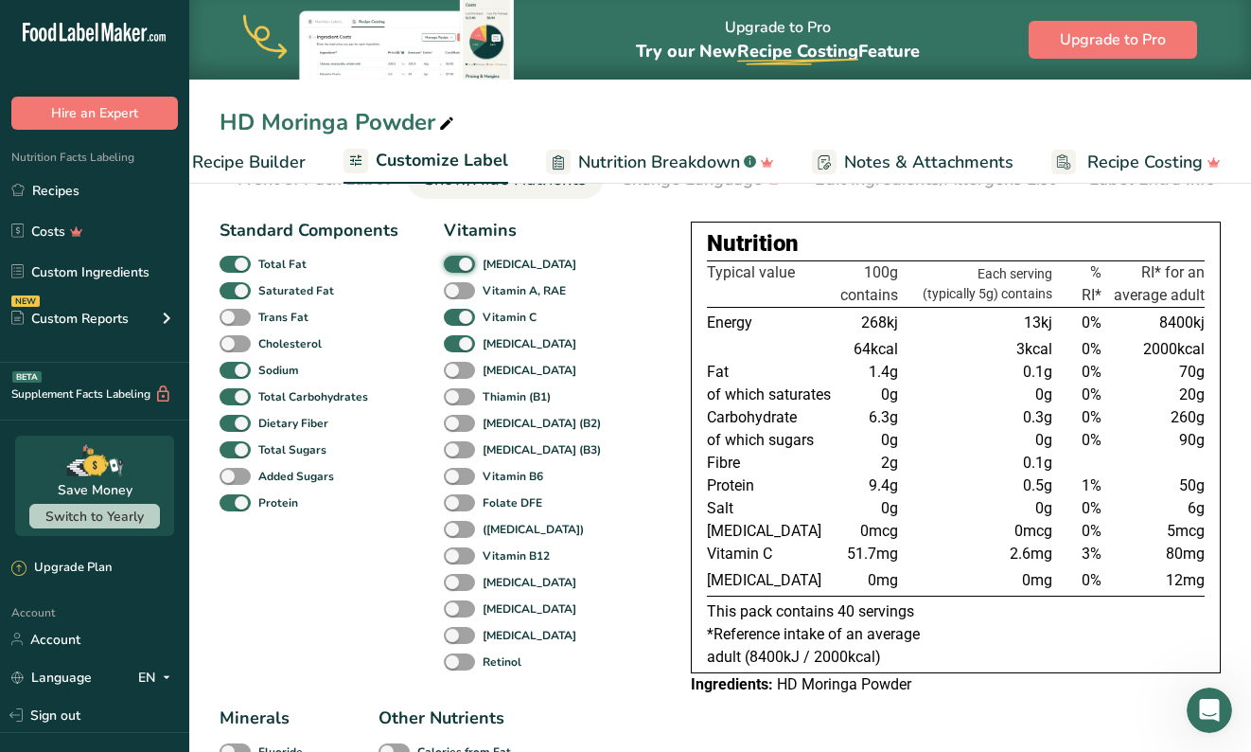
scroll to position [103, 0]
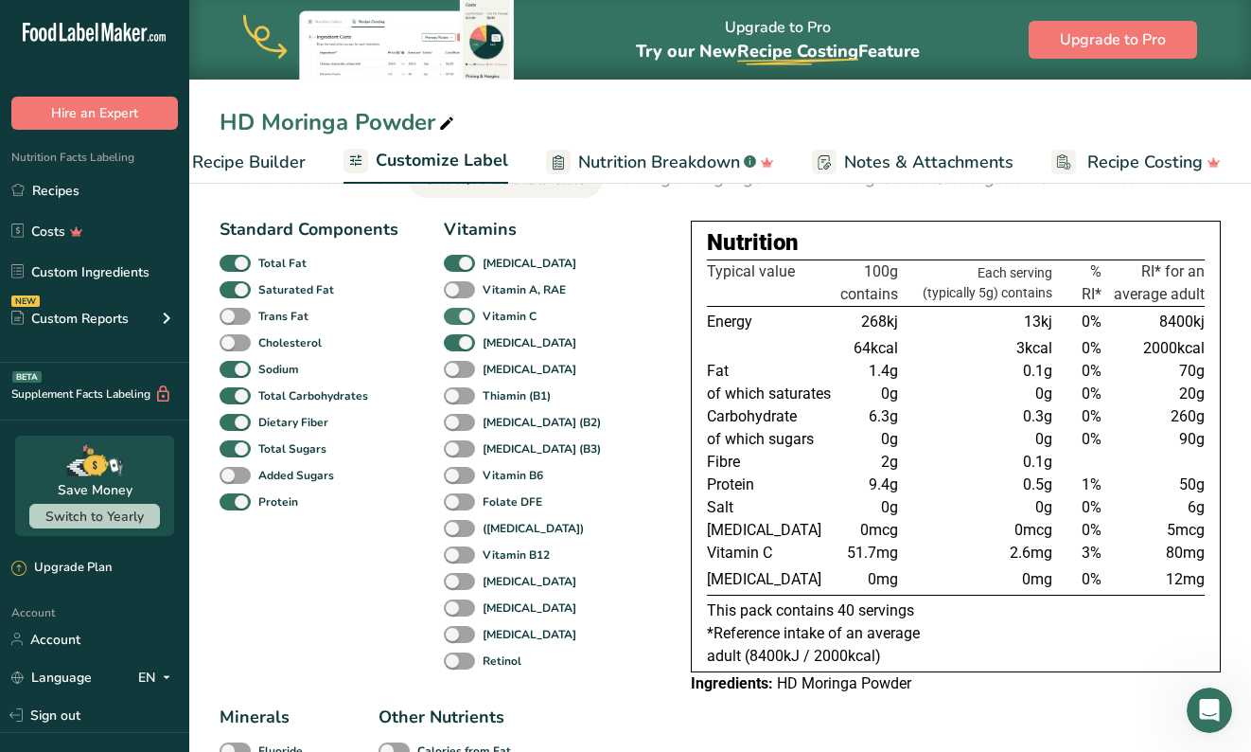
click at [468, 326] on span at bounding box center [459, 317] width 31 height 18
click at [456, 322] on input "Vitamin C" at bounding box center [450, 316] width 12 height 12
checkbox input "false"
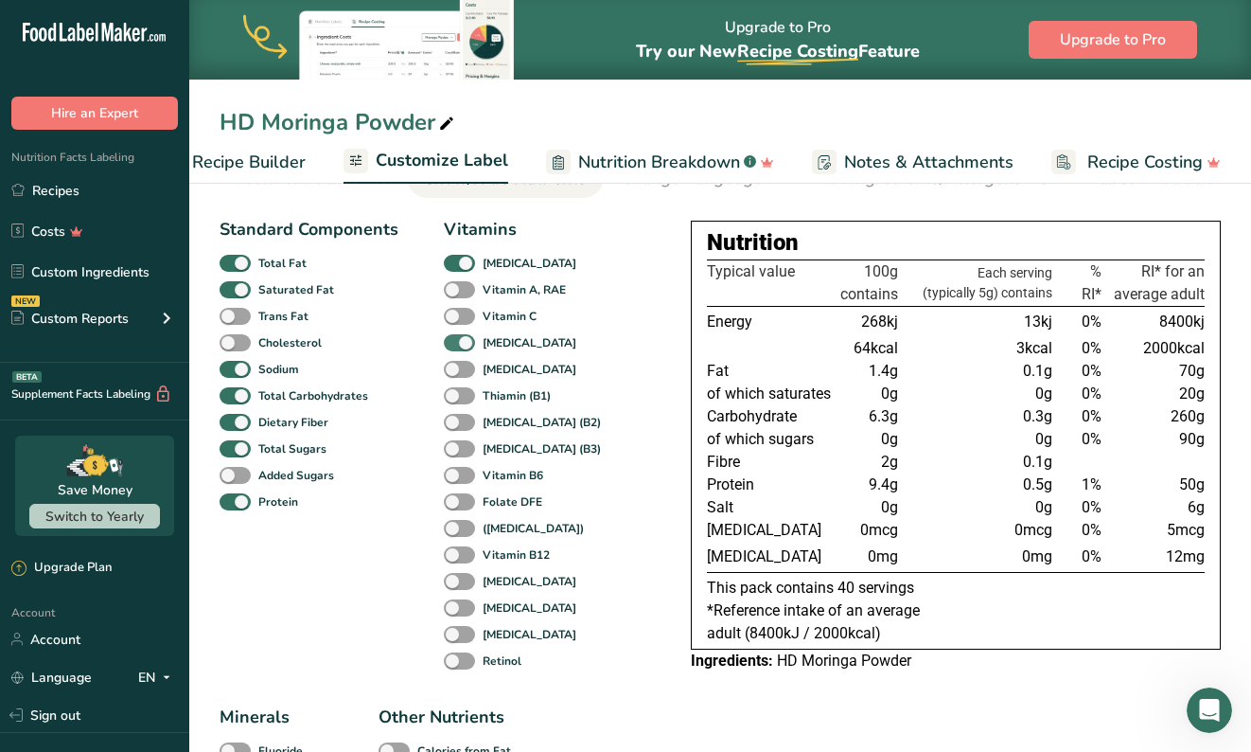
click at [467, 342] on span at bounding box center [459, 343] width 31 height 18
click at [456, 342] on input "[MEDICAL_DATA]" at bounding box center [450, 342] width 12 height 12
checkbox input "false"
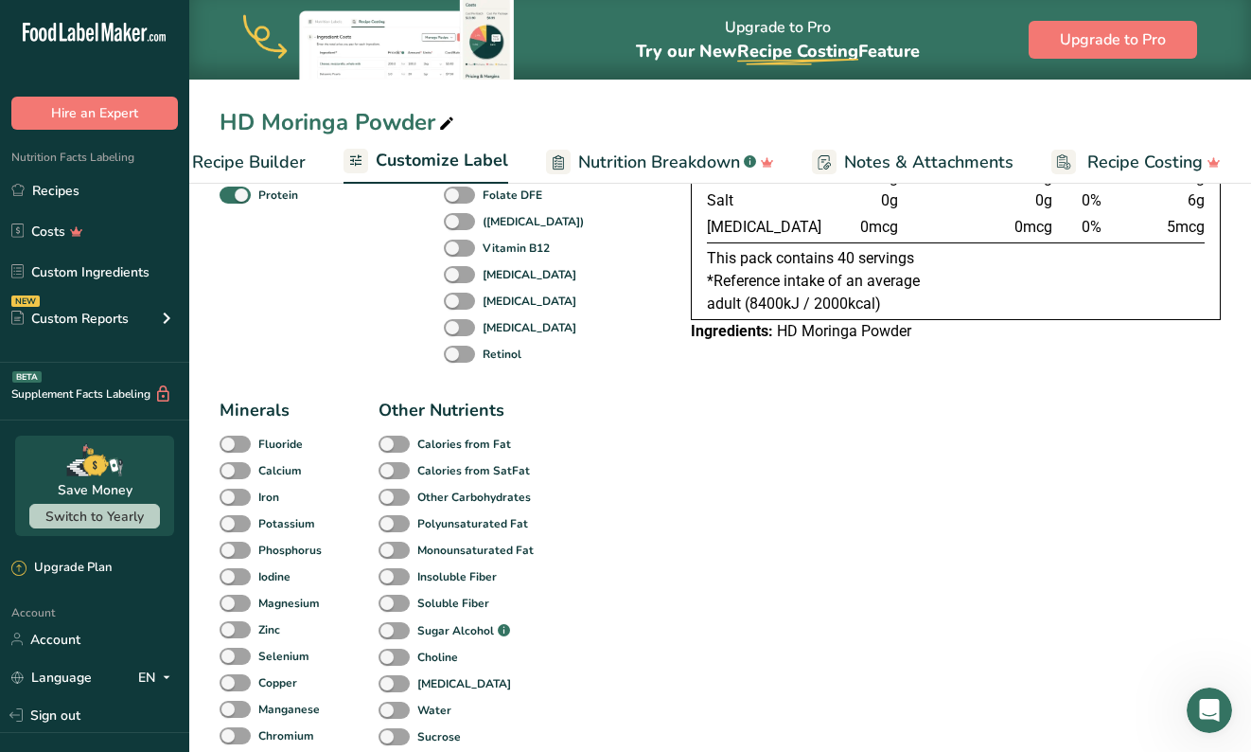
scroll to position [424, 0]
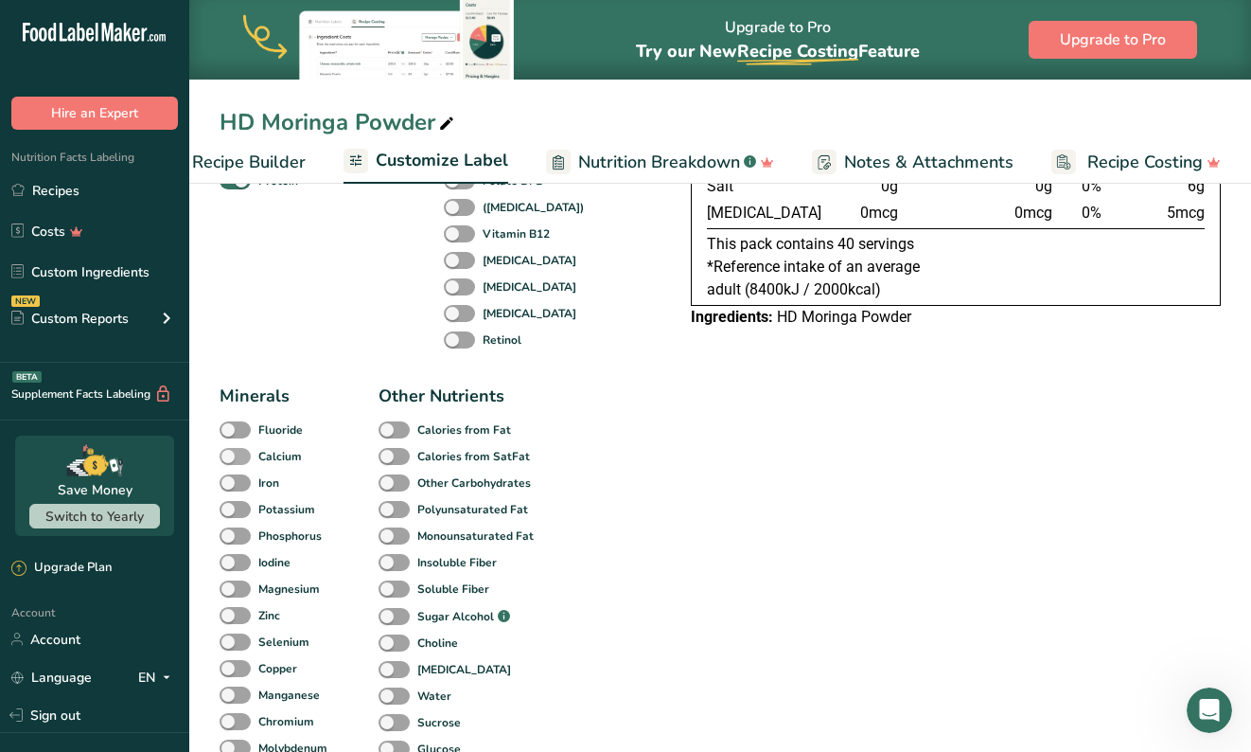
click at [238, 466] on span at bounding box center [235, 457] width 31 height 18
click at [232, 462] on input "Calcium" at bounding box center [226, 456] width 12 height 12
checkbox input "true"
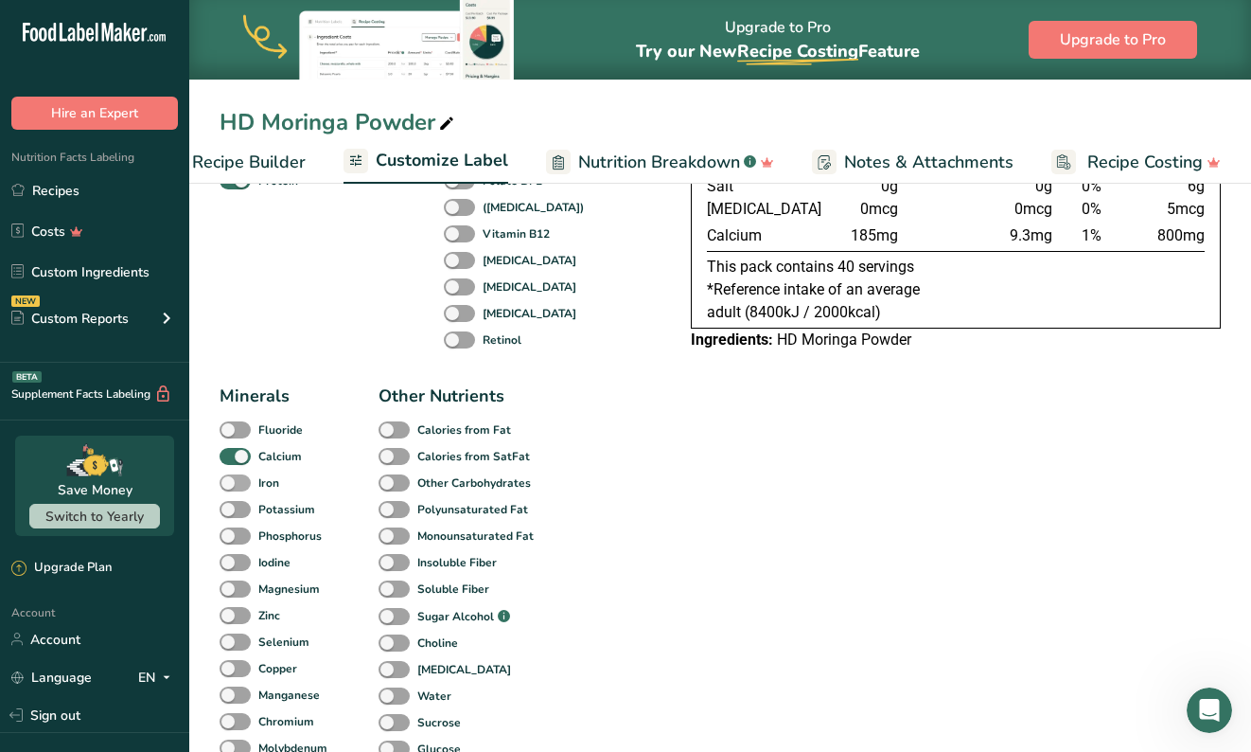
click at [238, 492] on span at bounding box center [235, 483] width 31 height 18
click at [232, 488] on input "Iron" at bounding box center [226, 482] width 12 height 12
checkbox input "true"
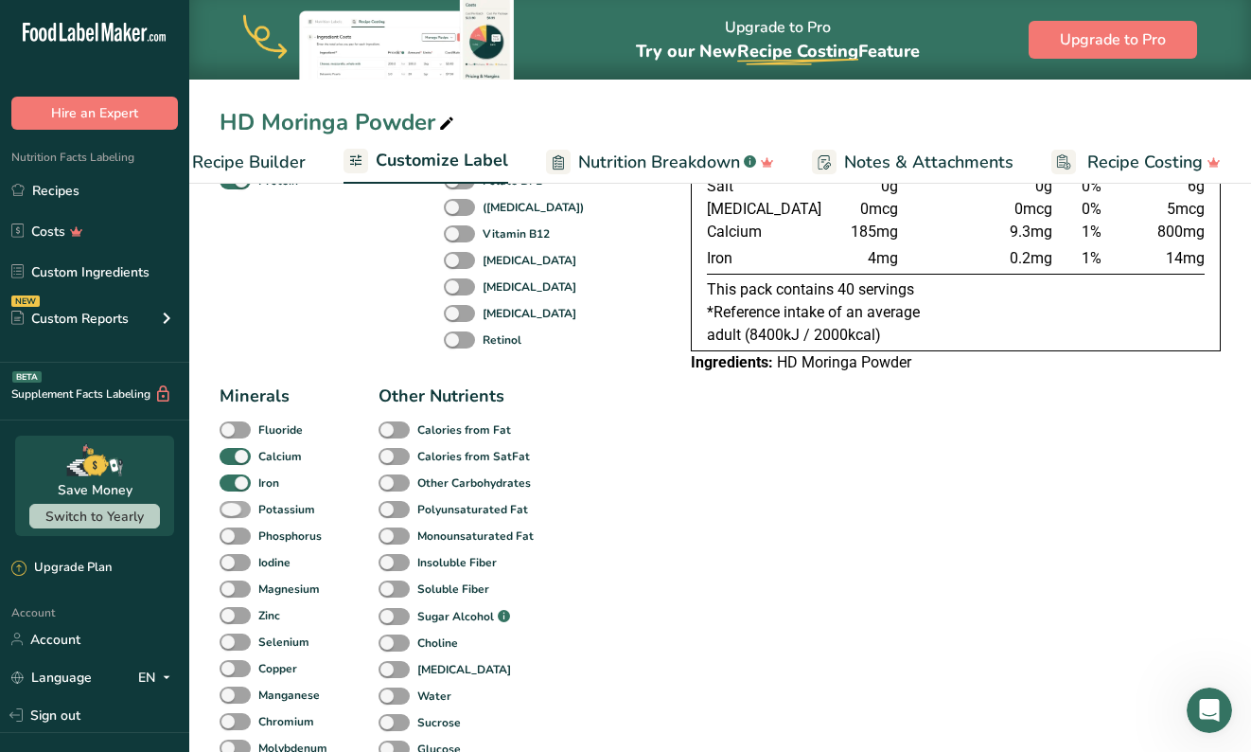
click at [239, 510] on span at bounding box center [235, 510] width 31 height 18
click at [232, 510] on input "Potassium" at bounding box center [226, 509] width 12 height 12
checkbox input "true"
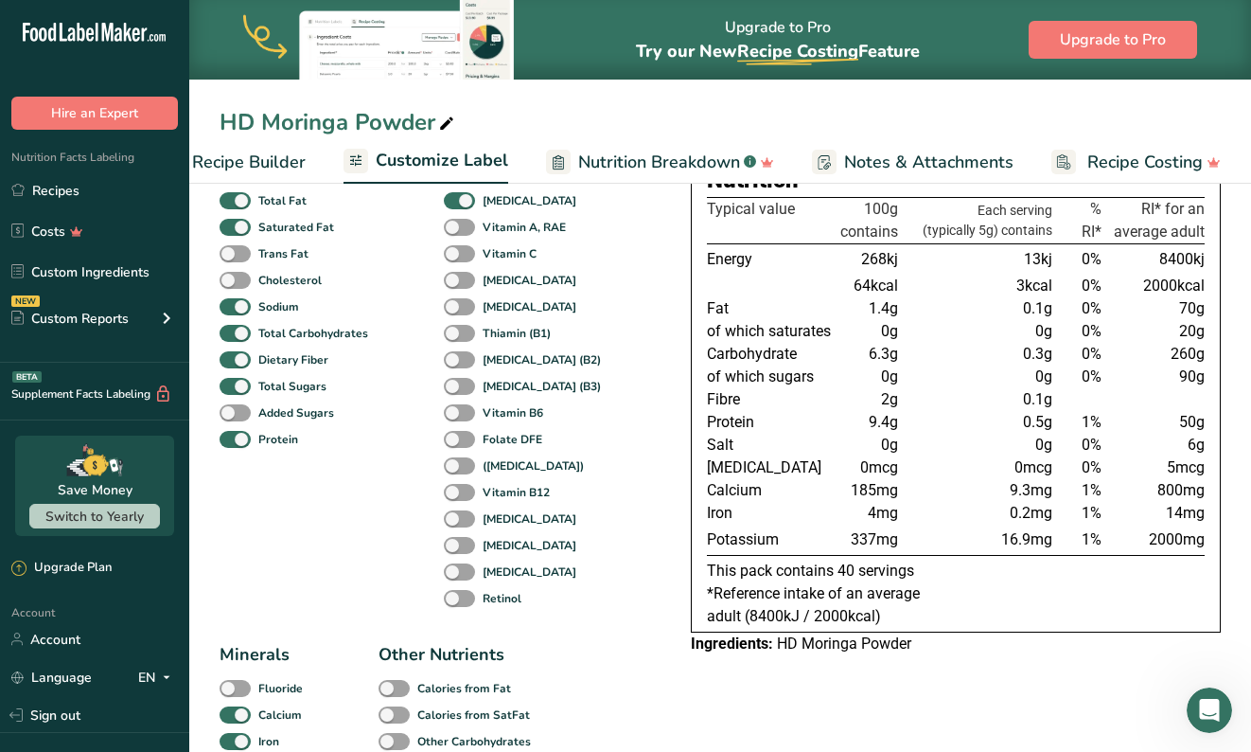
scroll to position [161, 0]
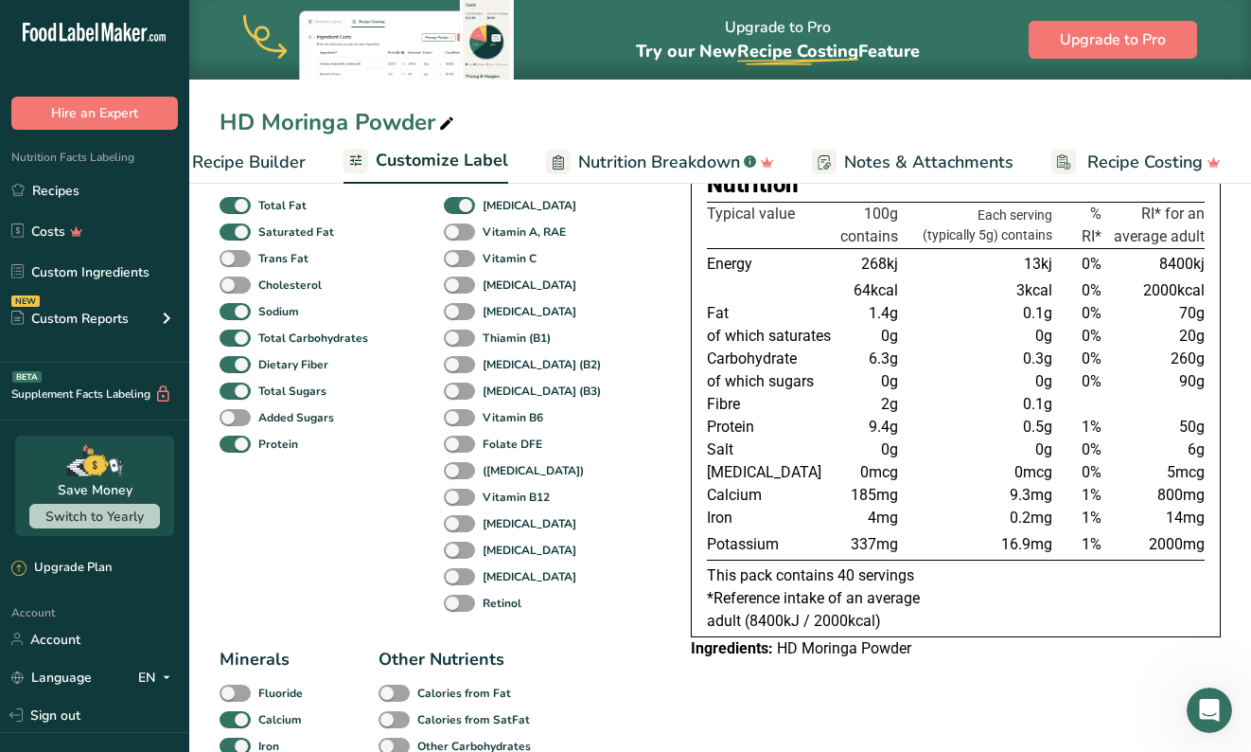
click at [234, 253] on div "Trans Fat" at bounding box center [242, 258] width 44 height 27
click at [235, 279] on div "Cholesterol" at bounding box center [242, 285] width 44 height 27
click at [235, 263] on span at bounding box center [235, 259] width 31 height 18
click at [232, 263] on input "Trans Fat" at bounding box center [226, 258] width 12 height 12
checkbox input "true"
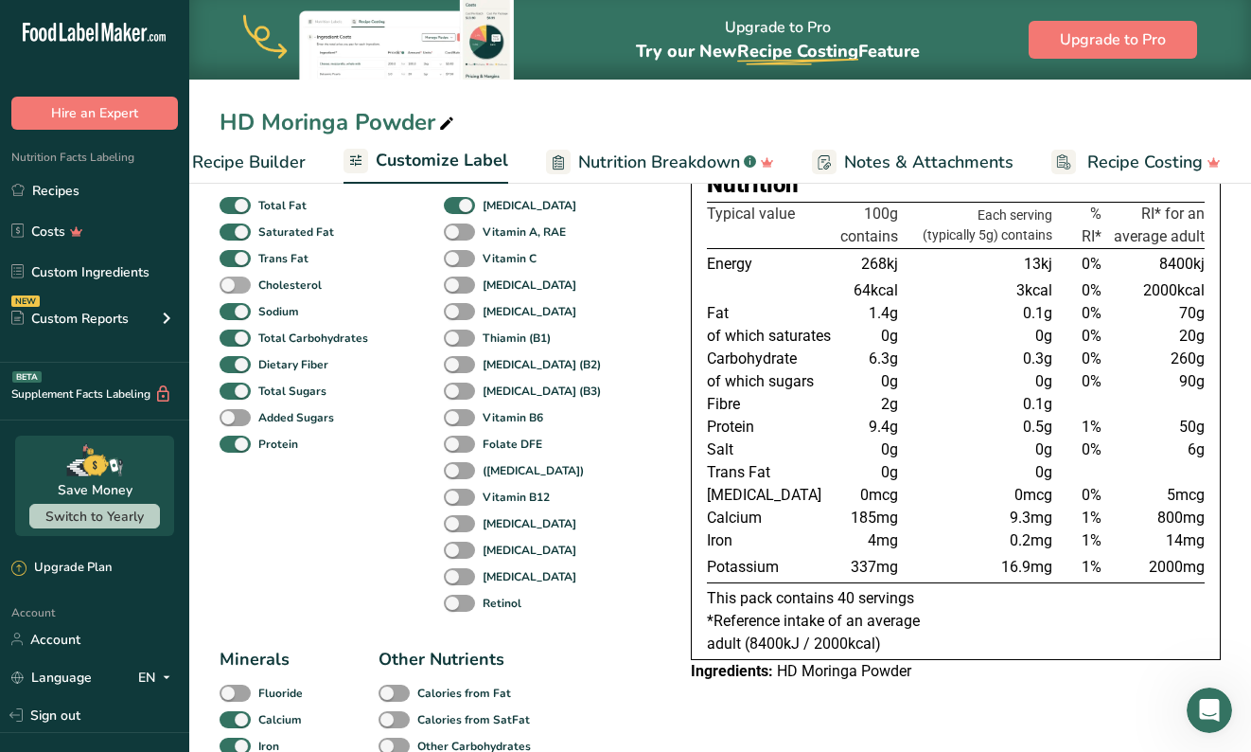
click at [235, 286] on span at bounding box center [235, 285] width 31 height 18
click at [232, 286] on input "Cholesterol" at bounding box center [226, 284] width 12 height 12
checkbox input "true"
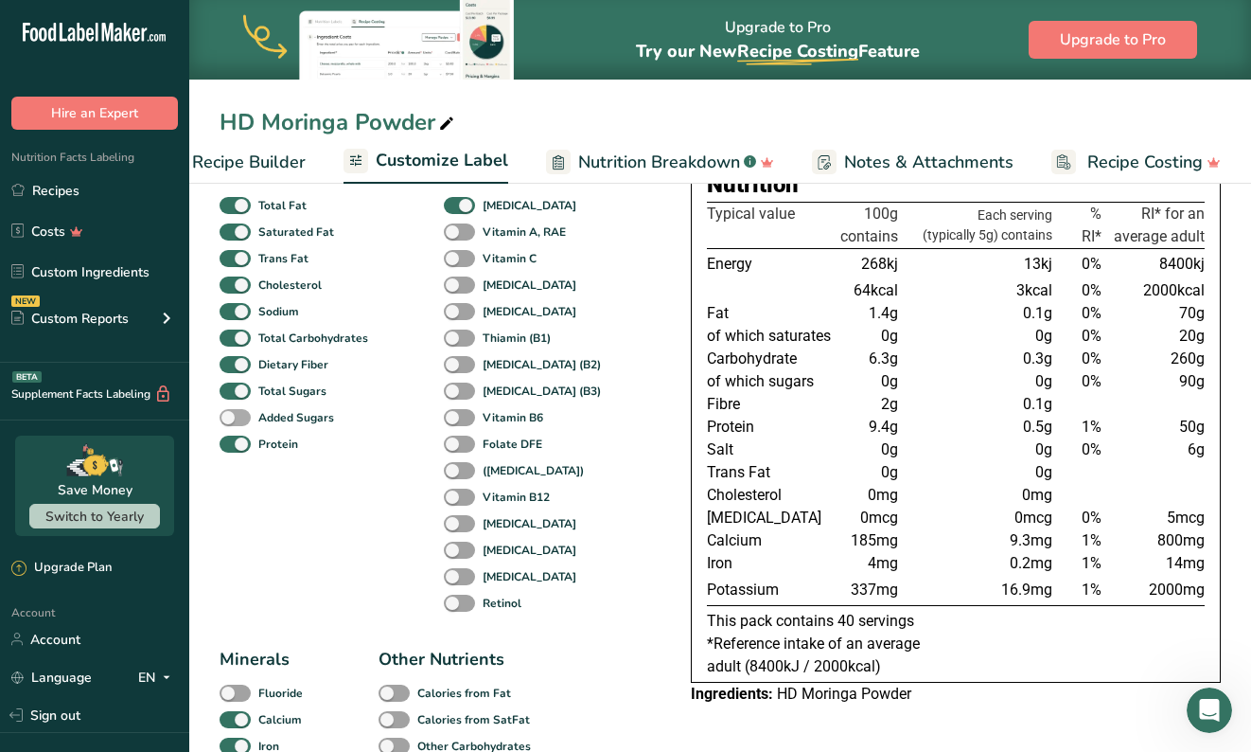
click at [239, 414] on span at bounding box center [235, 418] width 31 height 18
click at [232, 414] on input "Added Sugars" at bounding box center [226, 417] width 12 height 12
checkbox input "true"
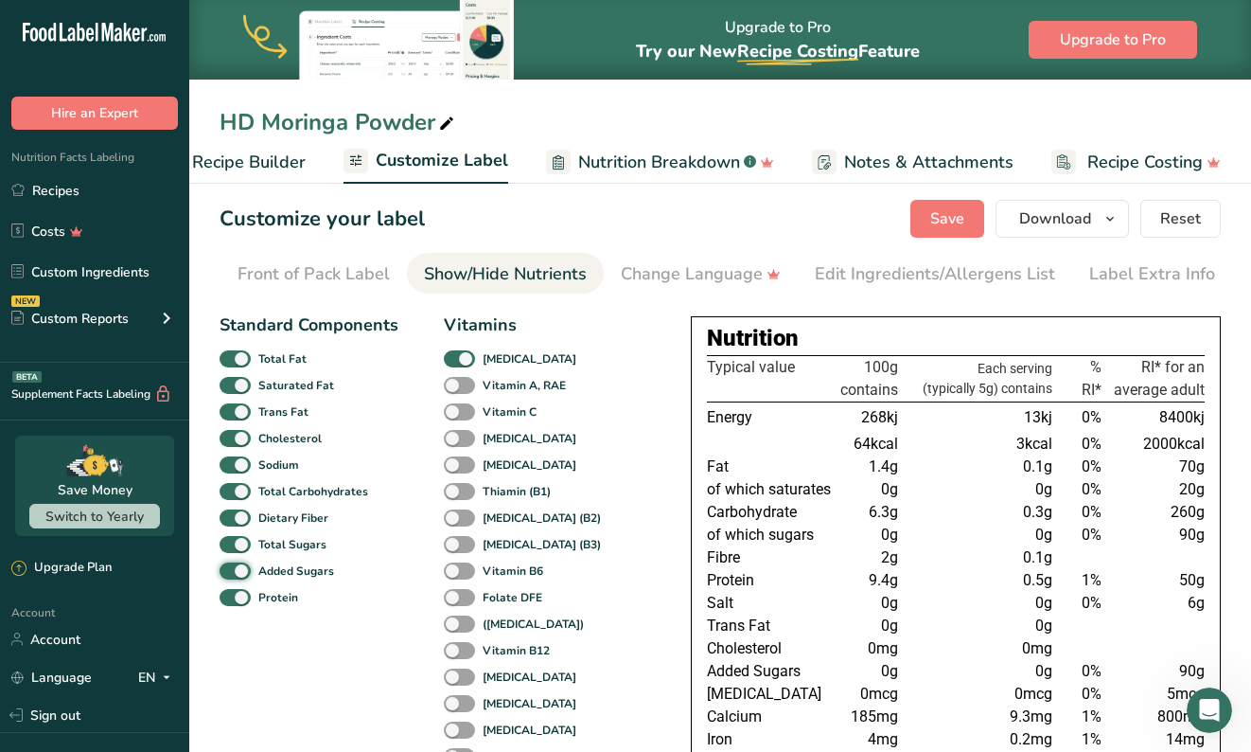
scroll to position [0, 0]
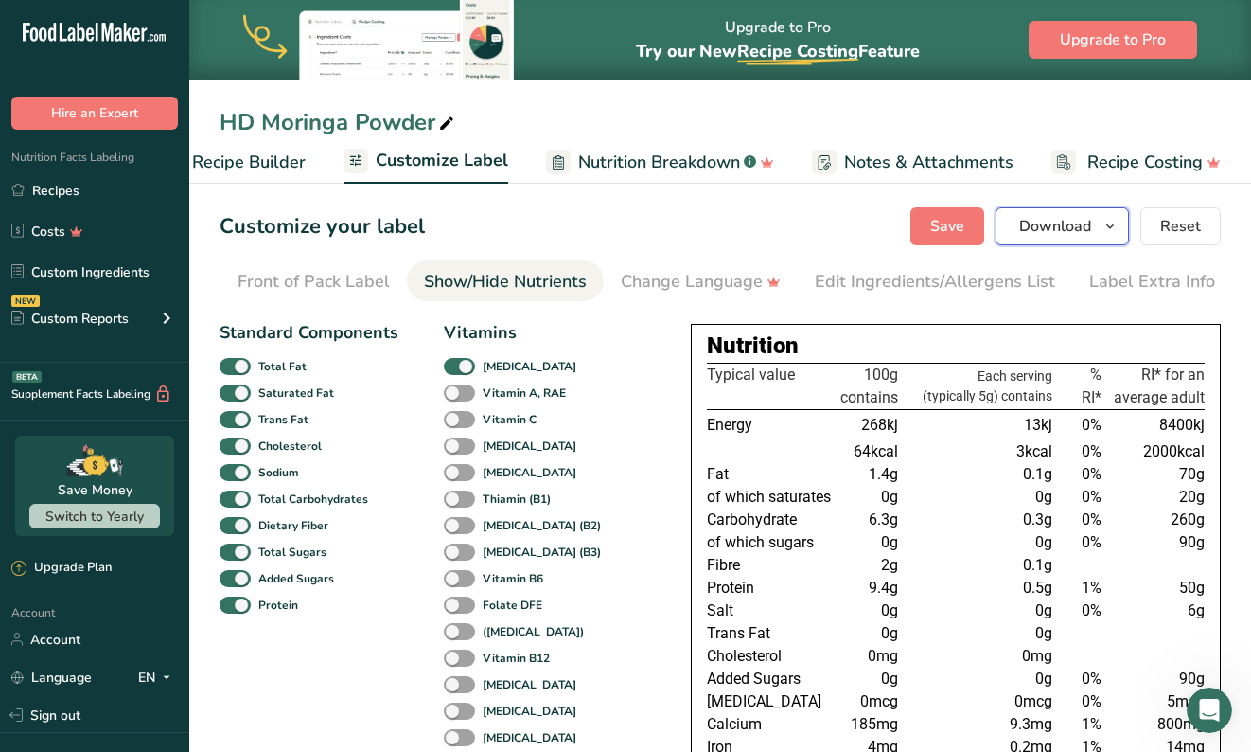
click at [1095, 223] on button "Download" at bounding box center [1062, 226] width 133 height 38
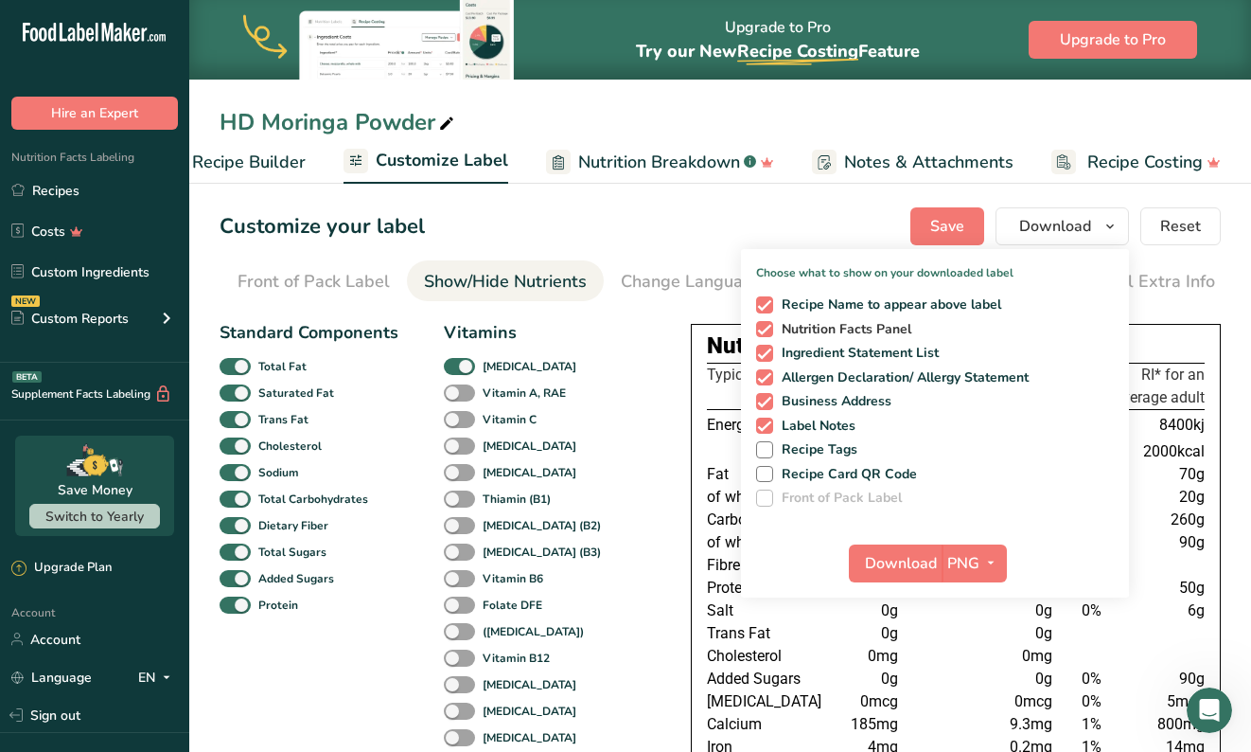
click at [769, 333] on span at bounding box center [764, 329] width 17 height 17
click at [769, 333] on input "Nutrition Facts Panel" at bounding box center [762, 329] width 12 height 12
checkbox input "false"
click at [766, 313] on div "Recipe Name to appear above label Nutrition Facts Panel Ingredient Statement Li…" at bounding box center [935, 398] width 388 height 218
click at [766, 307] on span at bounding box center [764, 304] width 17 height 17
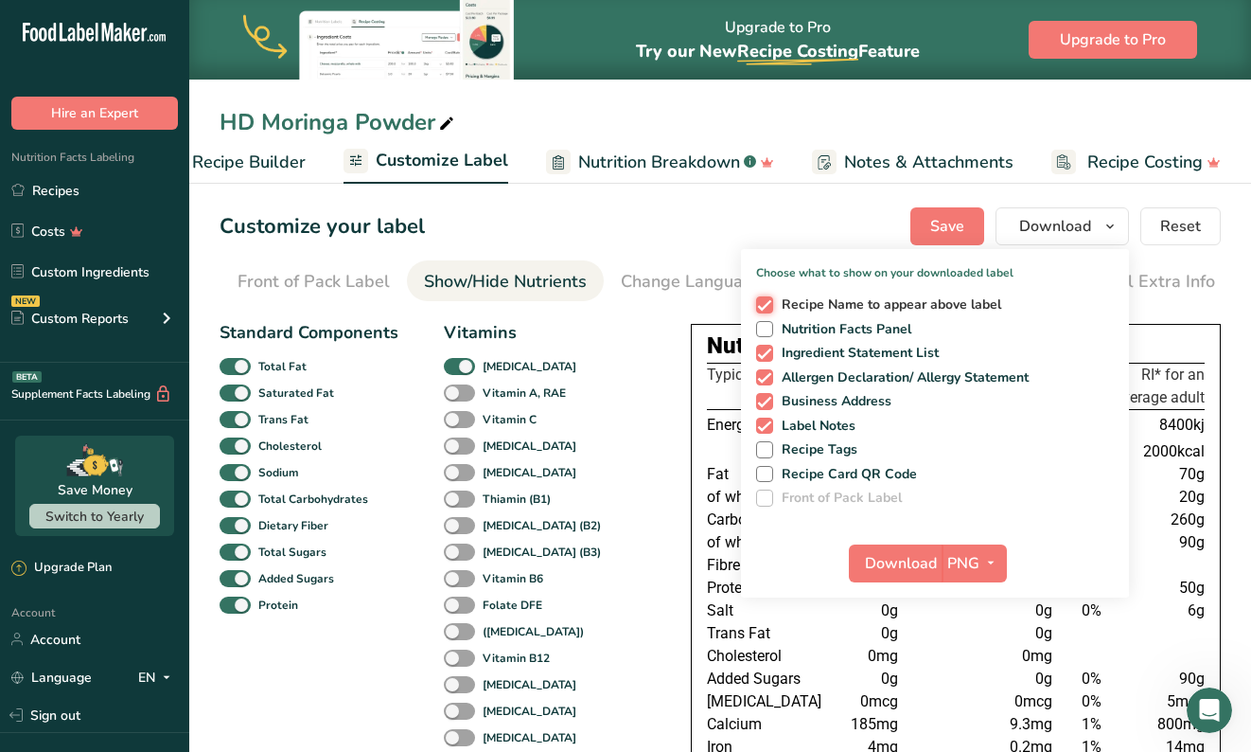
click at [766, 307] on input "Recipe Name to appear above label" at bounding box center [762, 304] width 12 height 12
checkbox input "false"
click at [766, 354] on span at bounding box center [764, 353] width 17 height 17
click at [766, 354] on input "Ingredient Statement List" at bounding box center [762, 352] width 12 height 12
checkbox input "false"
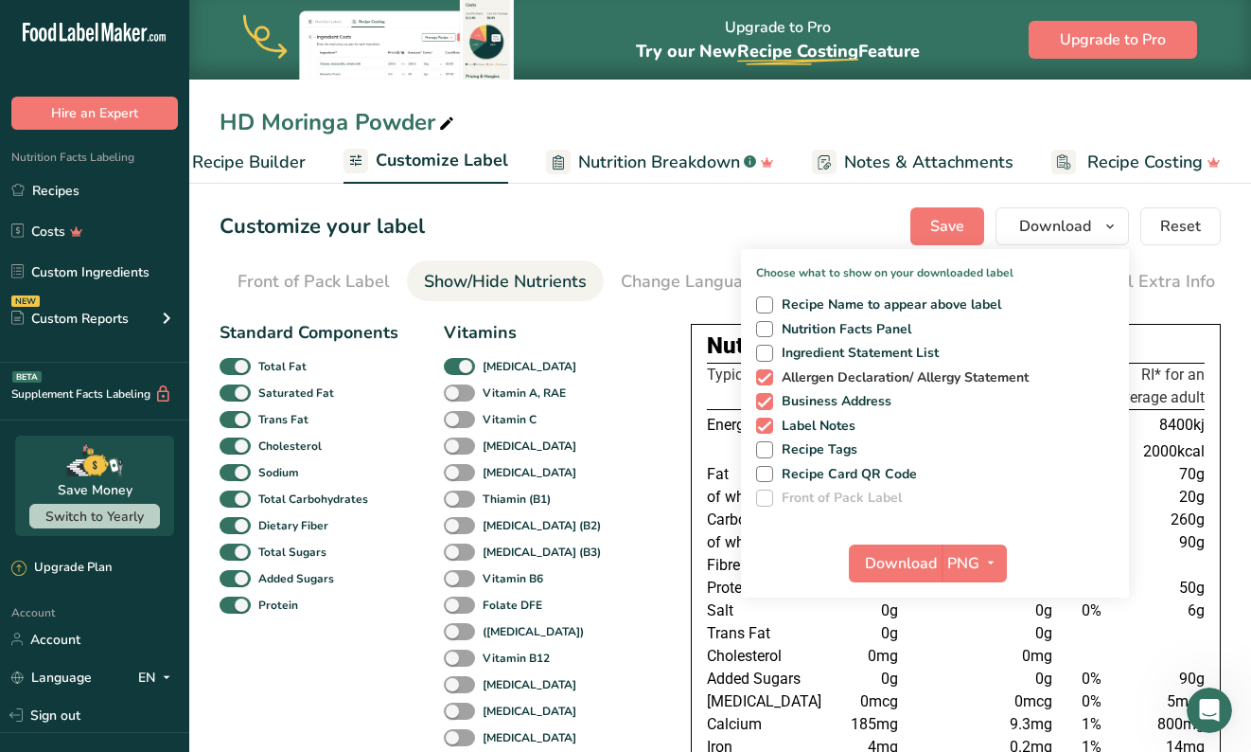
click at [766, 377] on span at bounding box center [764, 377] width 17 height 17
click at [766, 377] on input "Allergen Declaration/ Allergy Statement" at bounding box center [762, 377] width 12 height 12
checkbox input "false"
click at [766, 397] on span at bounding box center [764, 401] width 17 height 17
click at [766, 397] on input "Business Address" at bounding box center [762, 401] width 12 height 12
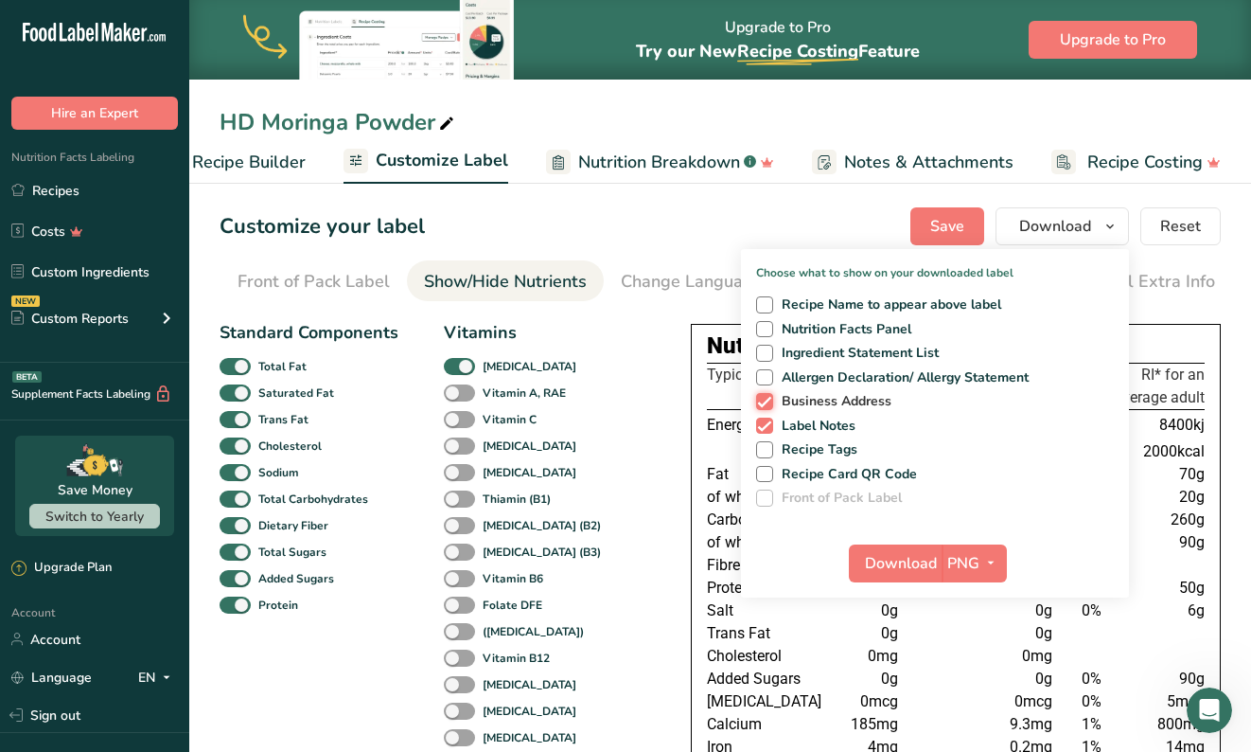
checkbox input "false"
click at [766, 417] on span at bounding box center [764, 425] width 17 height 17
click at [766, 419] on input "Label Notes" at bounding box center [762, 425] width 12 height 12
checkbox input "false"
click at [771, 325] on span at bounding box center [764, 329] width 17 height 17
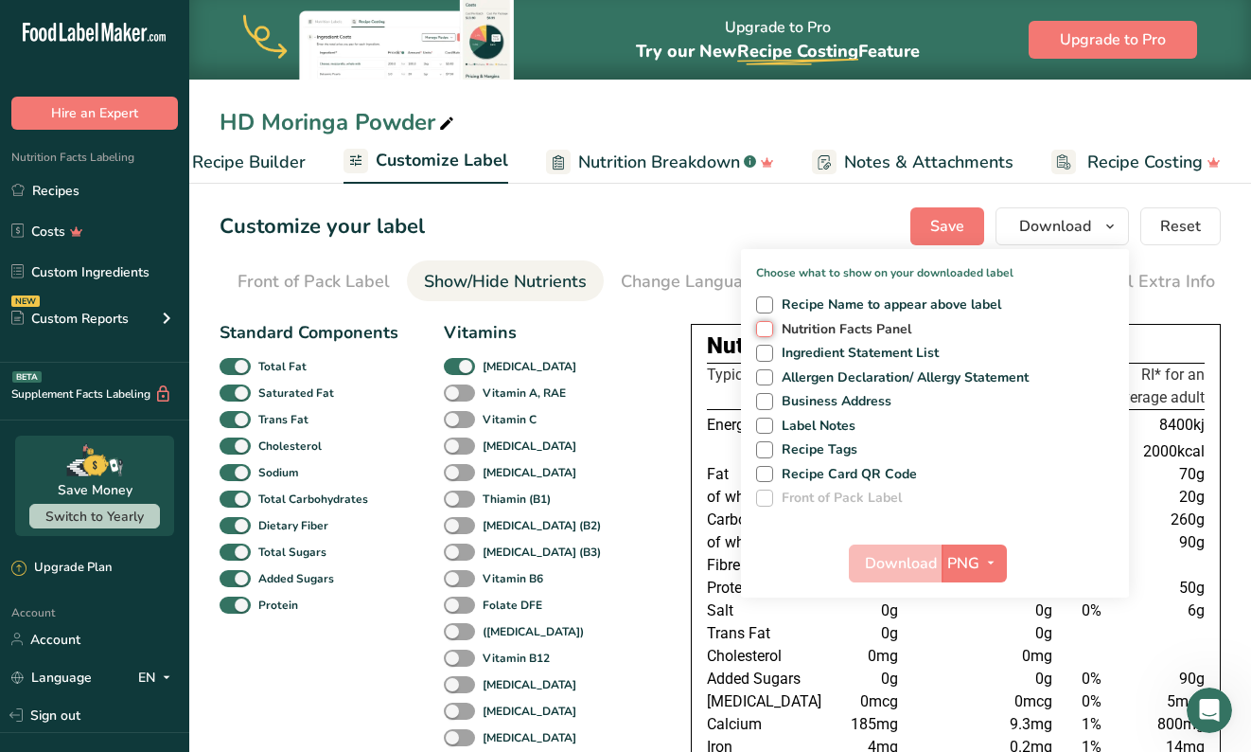
click at [769, 325] on input "Nutrition Facts Panel" at bounding box center [762, 329] width 12 height 12
checkbox input "true"
click at [974, 565] on span "PNG" at bounding box center [963, 563] width 32 height 23
click at [1044, 514] on div "Choose what to show on your downloaded label Recipe Name to appear above label …" at bounding box center [935, 423] width 388 height 348
click at [900, 558] on span "Download" at bounding box center [901, 563] width 72 height 23
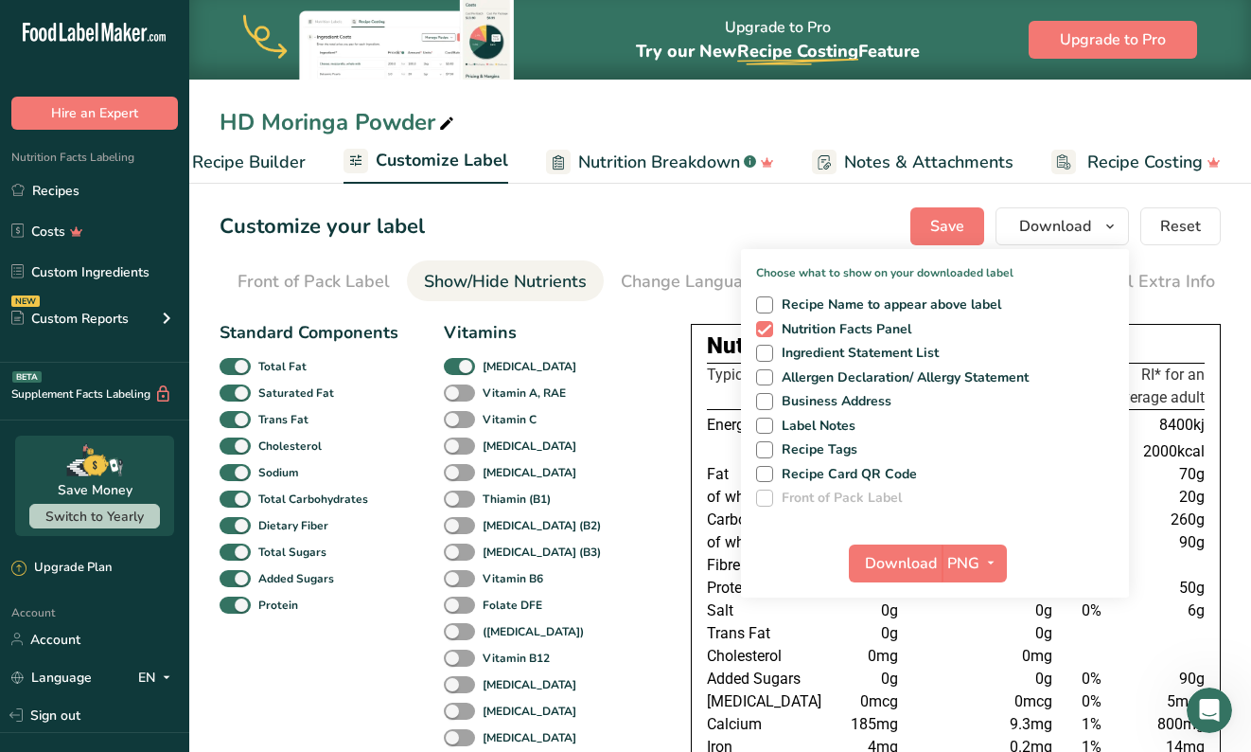
click at [804, 90] on div "HD Moringa Powder Recipe Setup Recipe Builder Customize Label Nutrition Breakdo…" at bounding box center [720, 92] width 1062 height 184
